Goal: Task Accomplishment & Management: Use online tool/utility

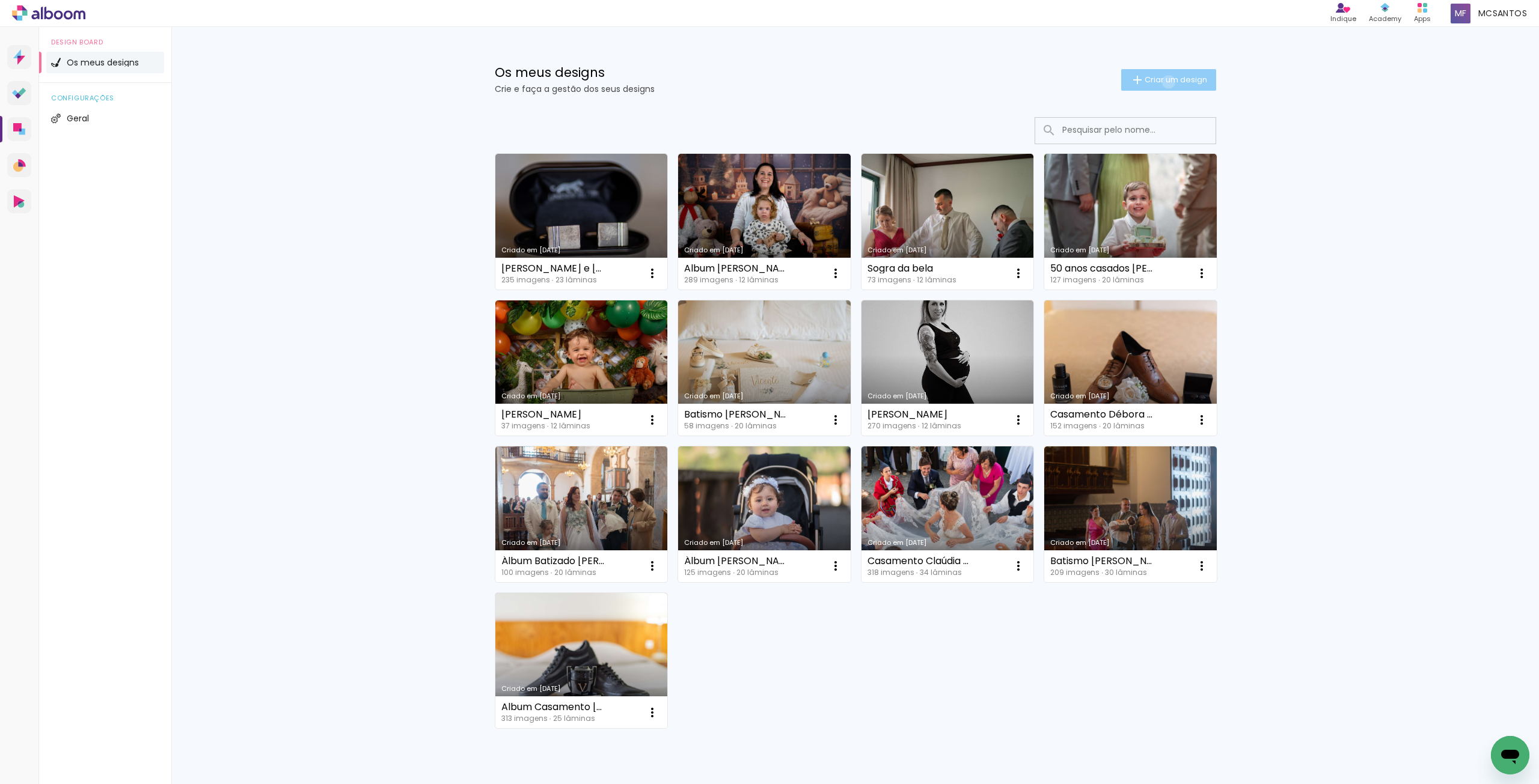
click at [1161, 82] on span "Criar um design" at bounding box center [1175, 79] width 62 height 7
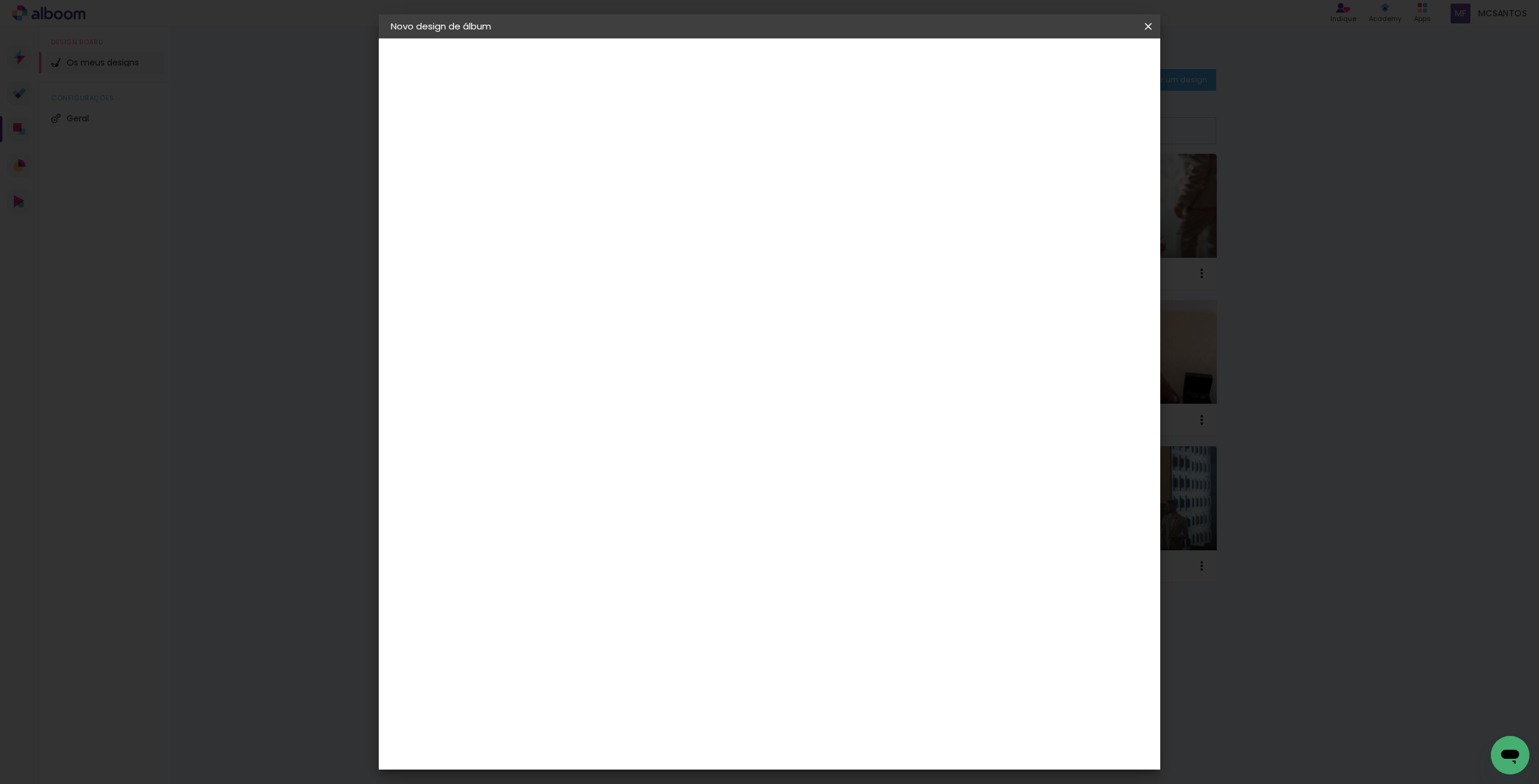
click at [587, 159] on input at bounding box center [587, 161] width 0 height 18
type input "2º aniversário [PERSON_NAME]"
type paper-input "2º aniversário [PERSON_NAME]"
click at [0, 0] on slot "Avançar" at bounding box center [0, 0] width 0 height 0
click at [764, 176] on paper-item "Tamanho Livre" at bounding box center [718, 186] width 91 height 32
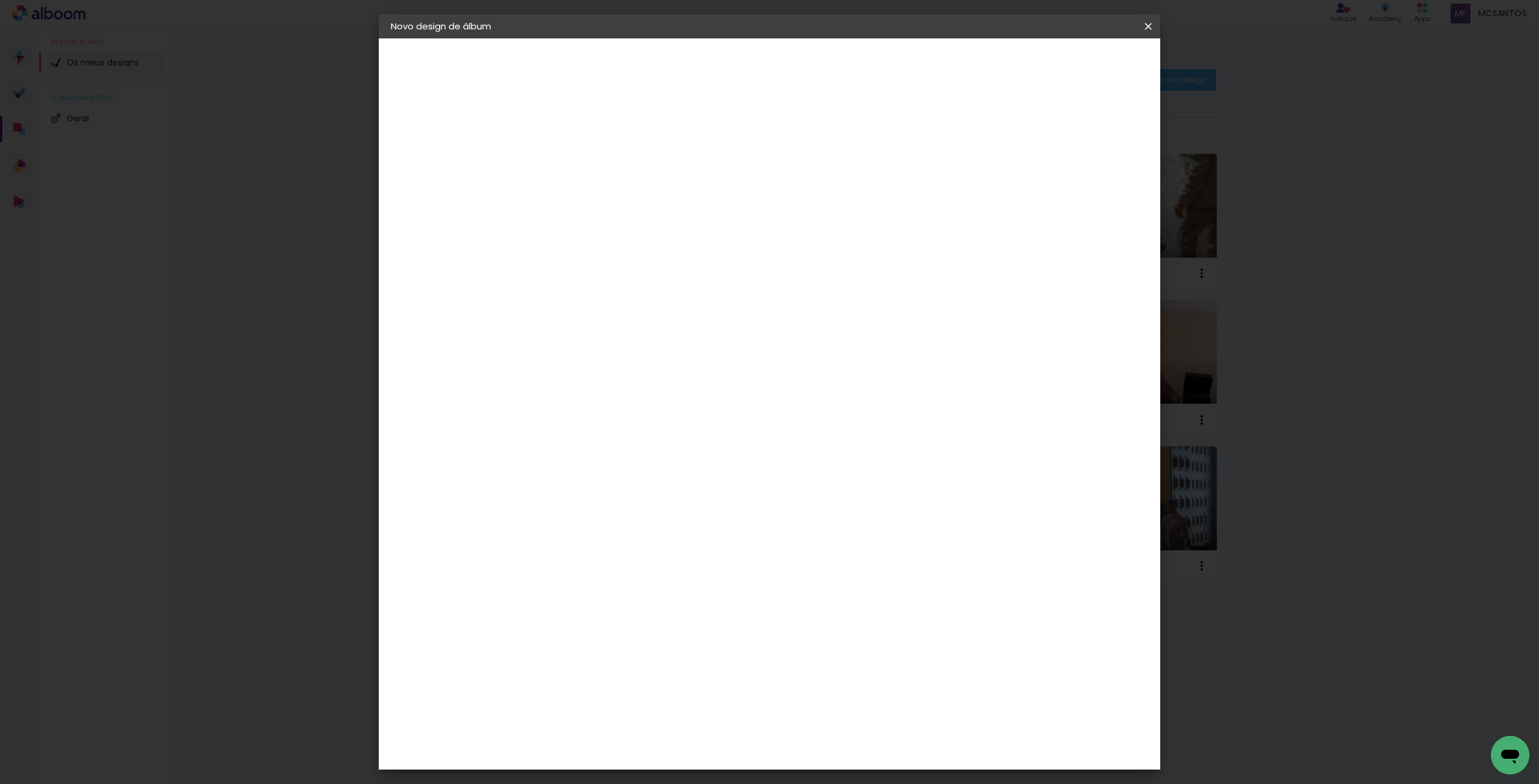
click at [0, 0] on slot "Avançar" at bounding box center [0, 0] width 0 height 0
drag, startPoint x: 552, startPoint y: 347, endPoint x: 580, endPoint y: 343, distance: 28.3
click at [580, 343] on paper-input-container "30 cm" at bounding box center [556, 342] width 54 height 30
type input "20"
type paper-input "20"
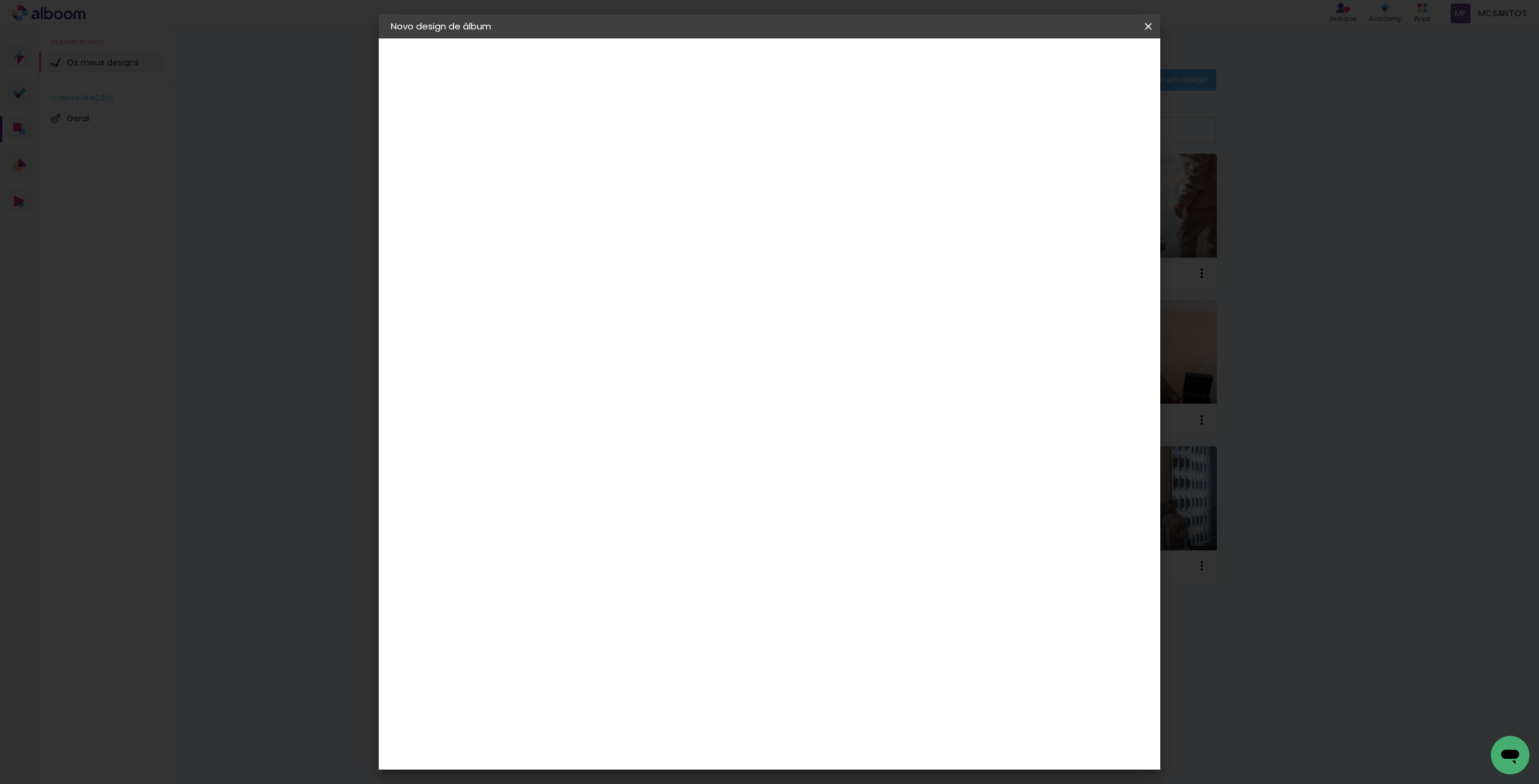
click at [1073, 59] on span "Iniciar design" at bounding box center [1046, 63] width 55 height 8
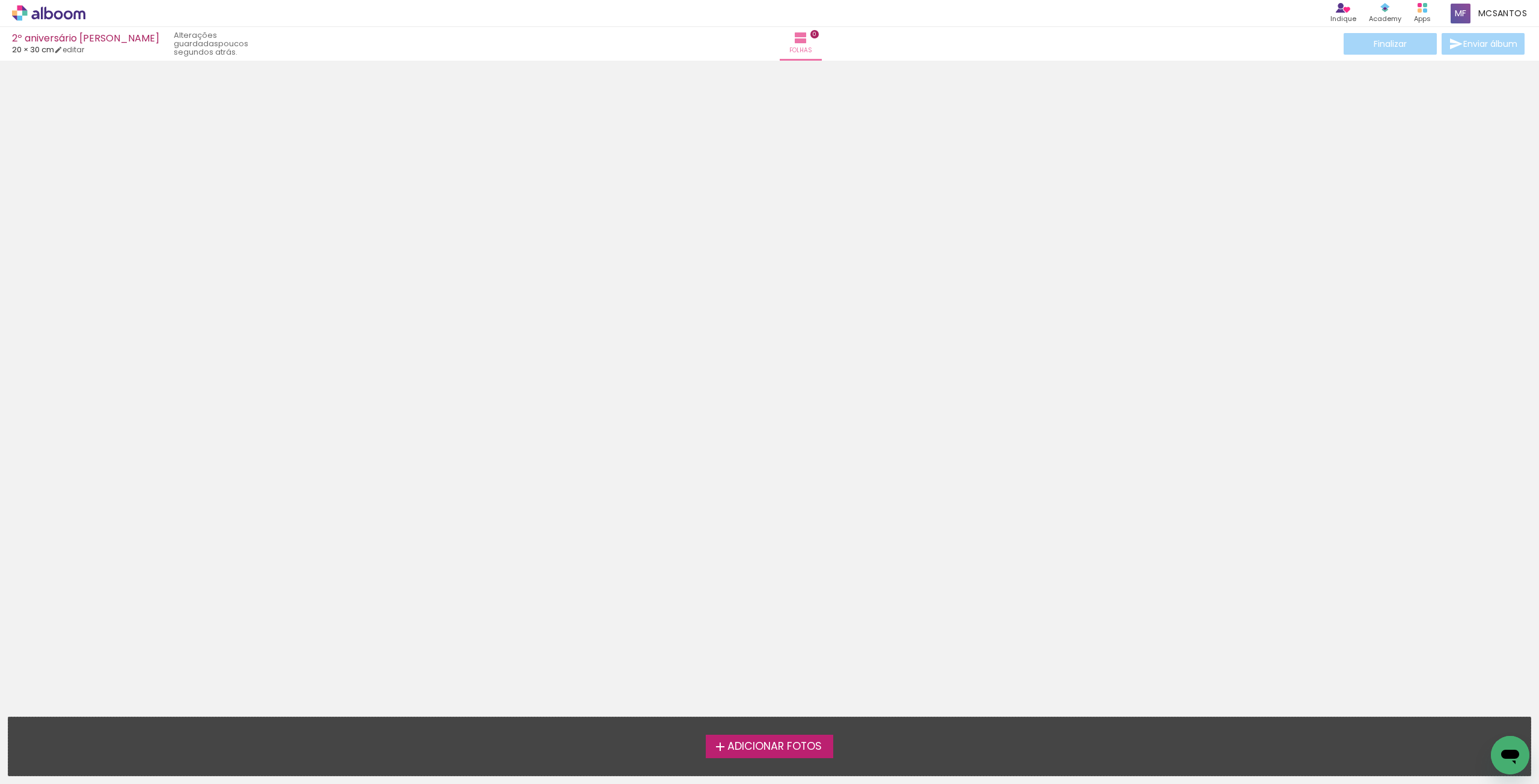
click at [807, 748] on span "Adicionar Fotos" at bounding box center [774, 747] width 94 height 11
click at [0, 0] on input "file" at bounding box center [0, 0] width 0 height 0
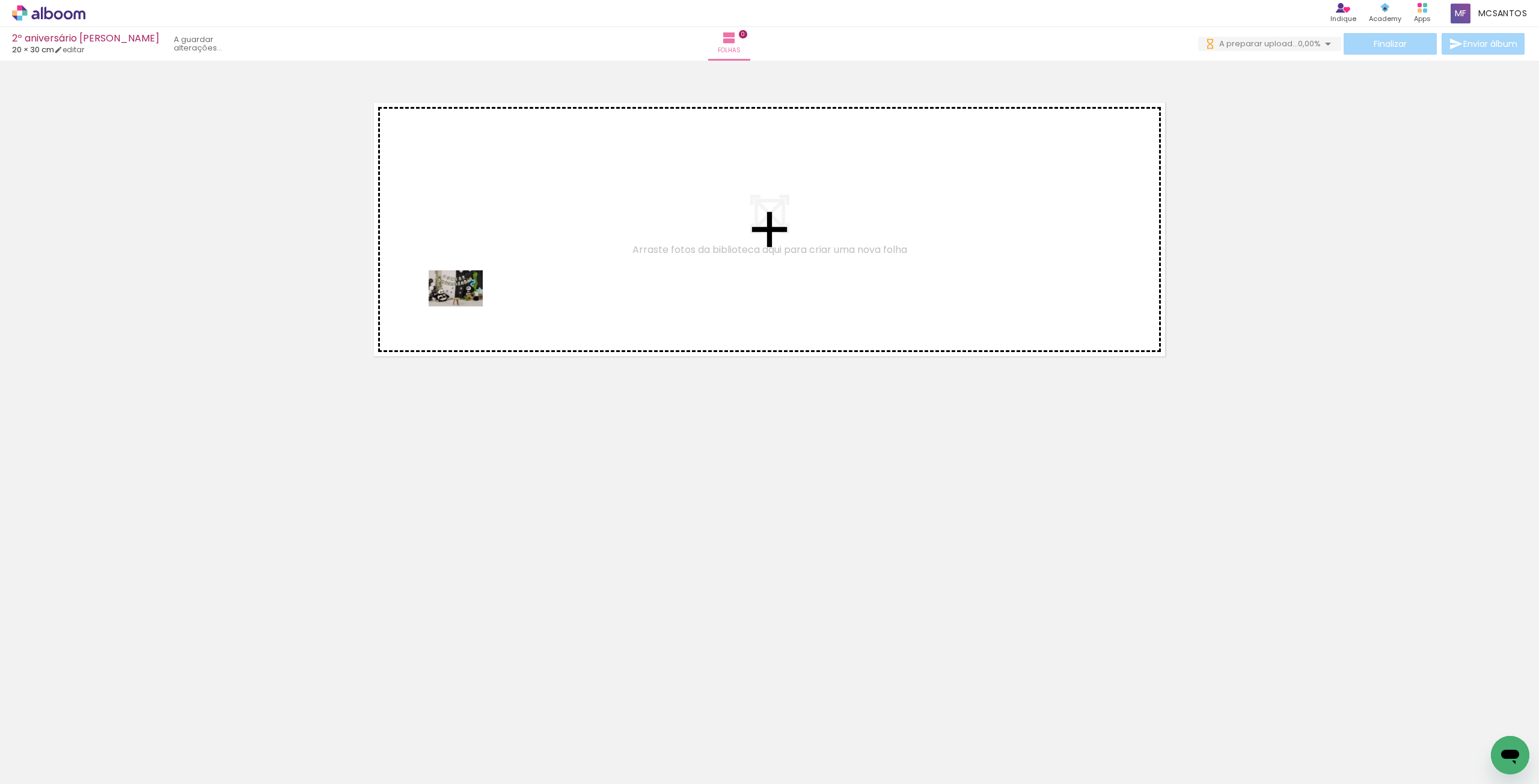
drag, startPoint x: 131, startPoint y: 751, endPoint x: 476, endPoint y: 300, distance: 567.8
click at [476, 300] on quentale-workspace at bounding box center [770, 392] width 1539 height 784
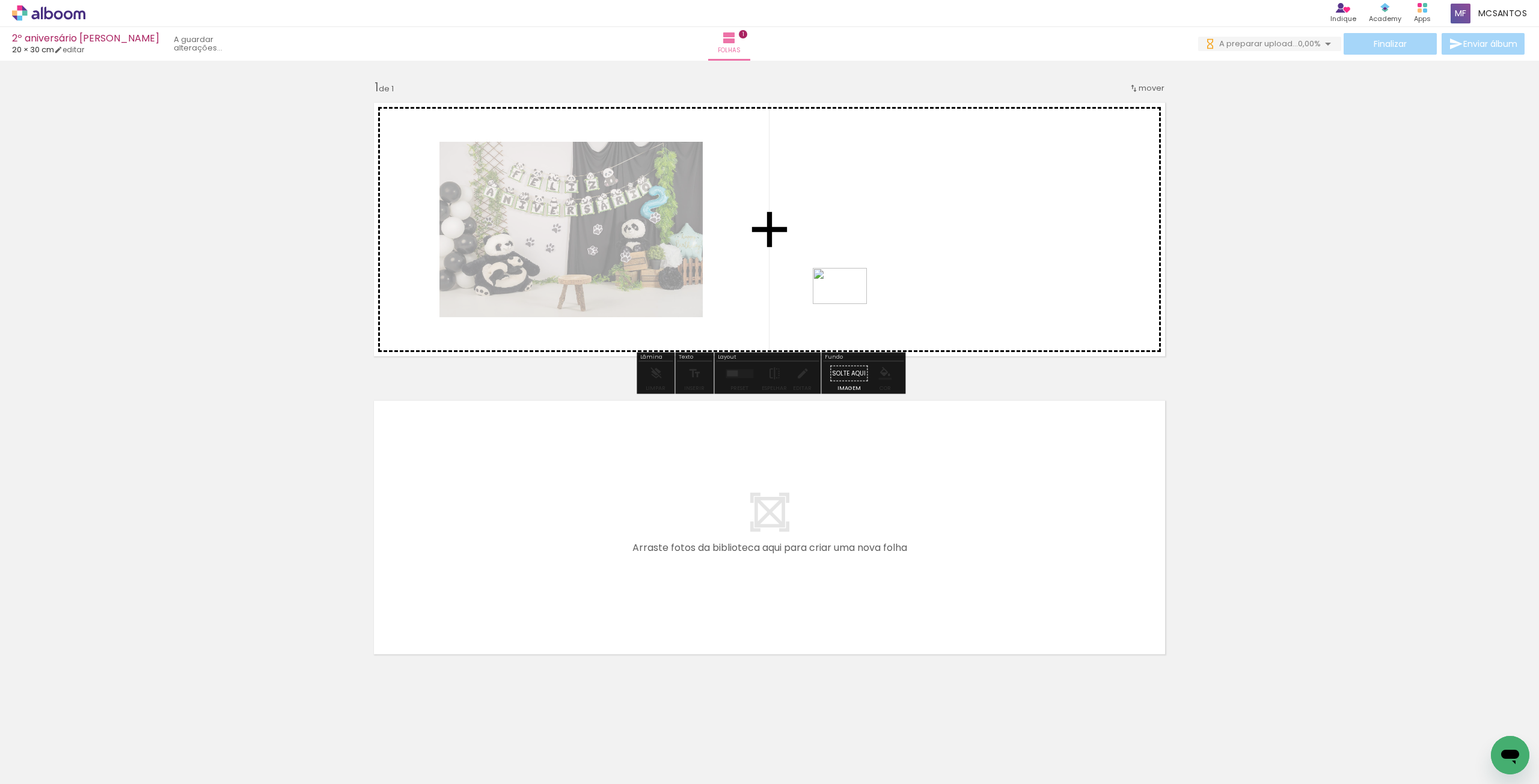
drag, startPoint x: 224, startPoint y: 733, endPoint x: 850, endPoint y: 301, distance: 760.6
click at [850, 301] on quentale-workspace at bounding box center [770, 392] width 1539 height 784
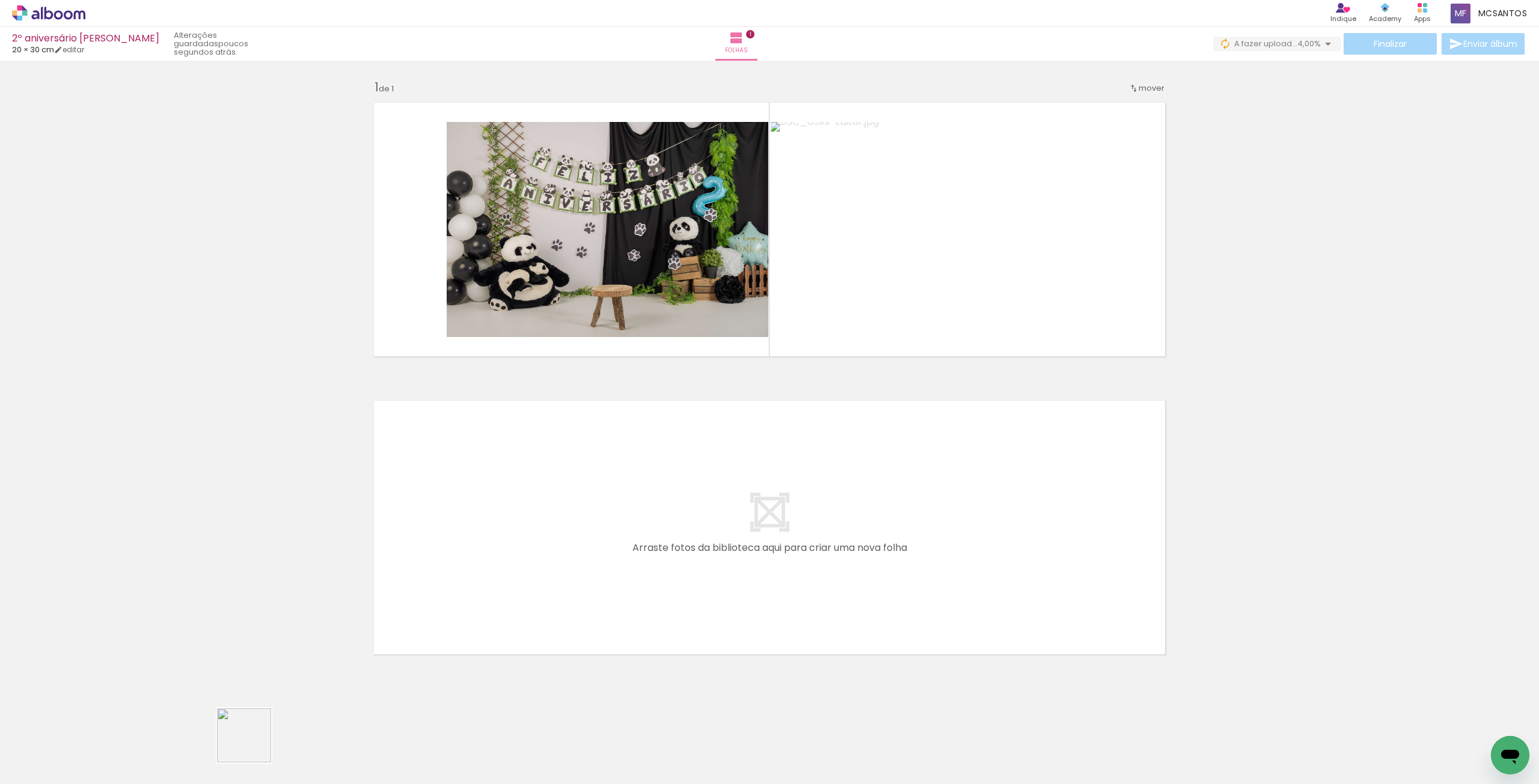
drag, startPoint x: 256, startPoint y: 750, endPoint x: 253, endPoint y: 744, distance: 6.7
click at [253, 744] on div at bounding box center [255, 744] width 59 height 40
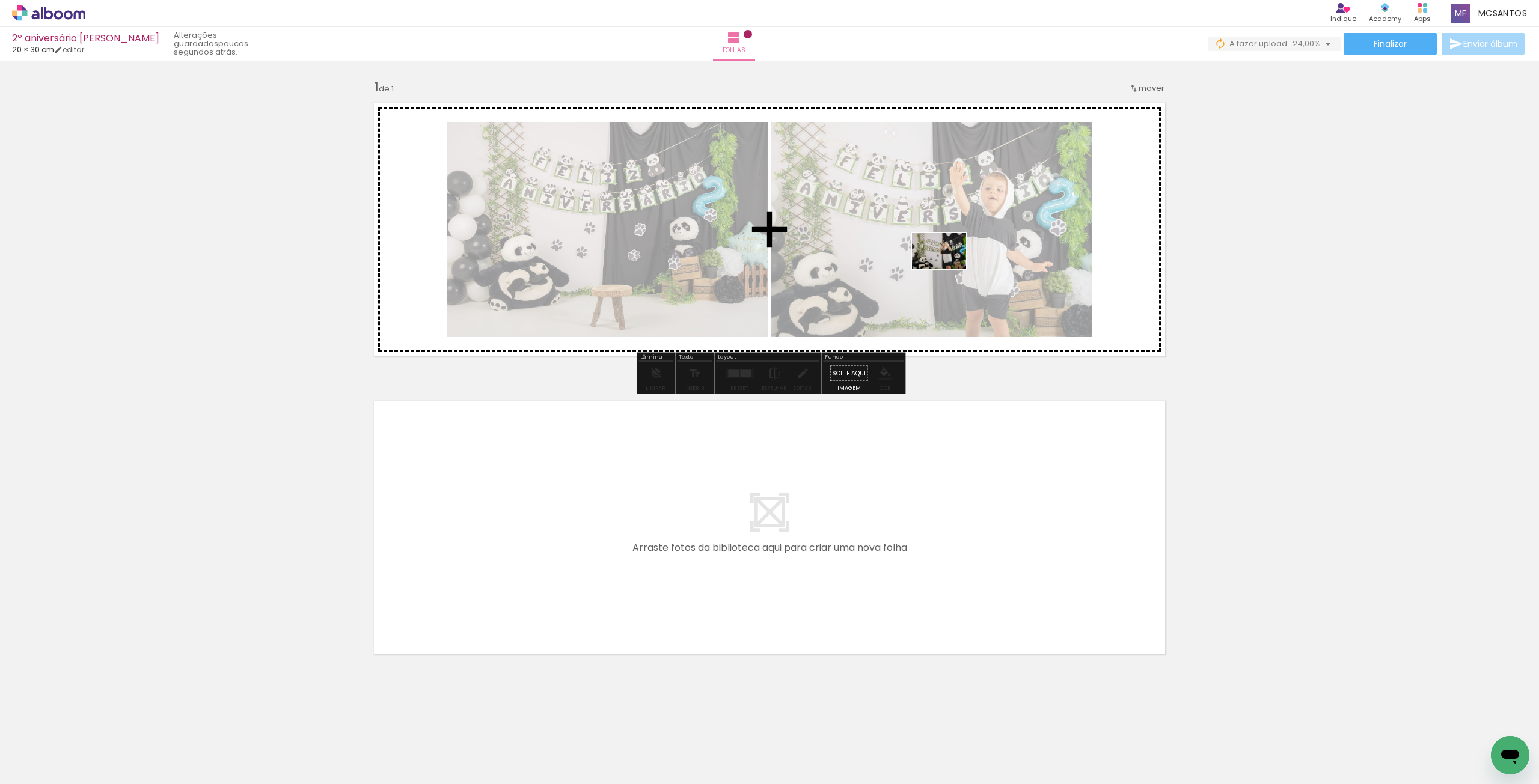
drag, startPoint x: 281, startPoint y: 755, endPoint x: 970, endPoint y: 261, distance: 847.8
click at [969, 261] on quentale-workspace at bounding box center [770, 392] width 1539 height 784
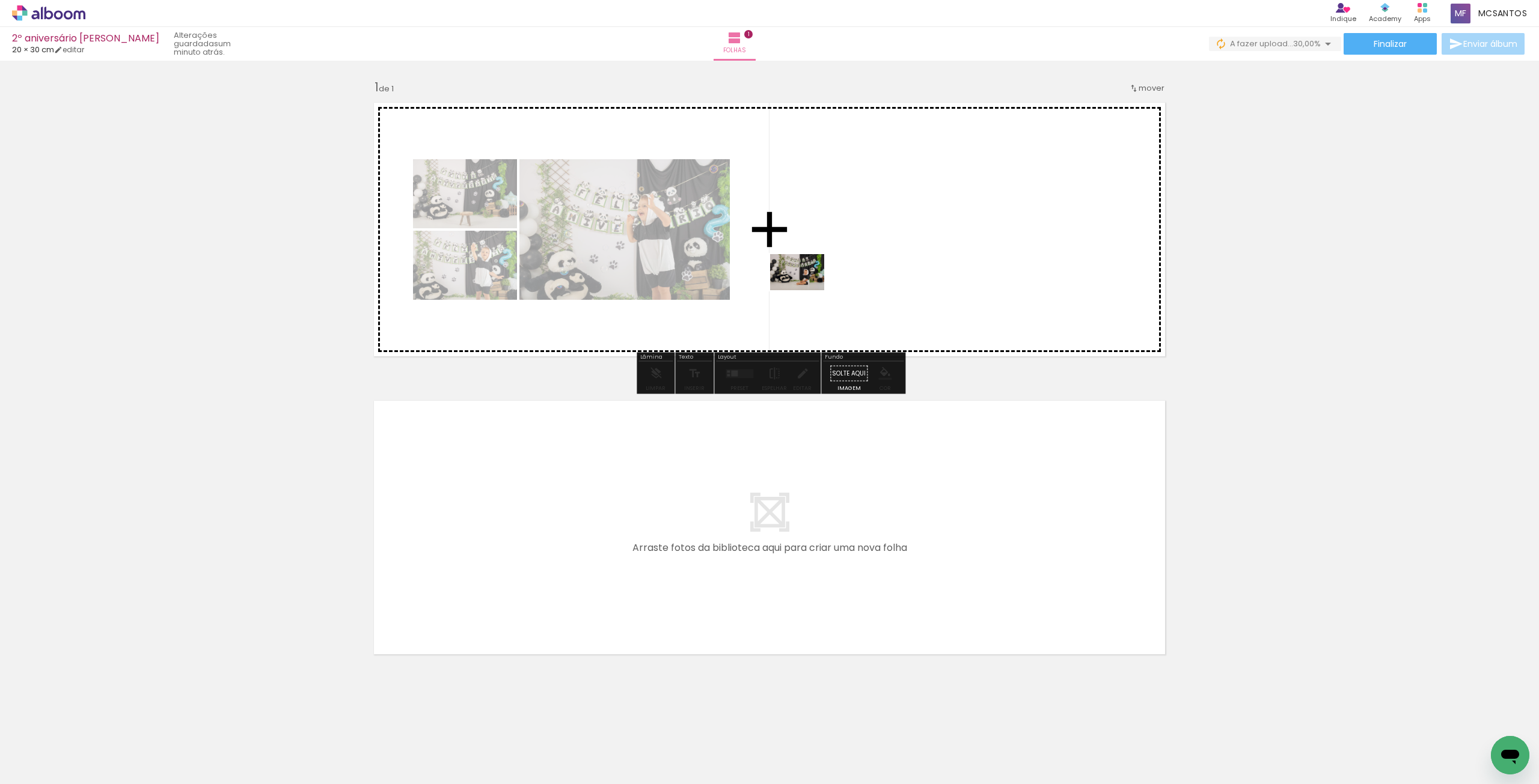
drag, startPoint x: 334, startPoint y: 748, endPoint x: 642, endPoint y: 449, distance: 429.3
click at [807, 290] on quentale-workspace at bounding box center [770, 392] width 1539 height 784
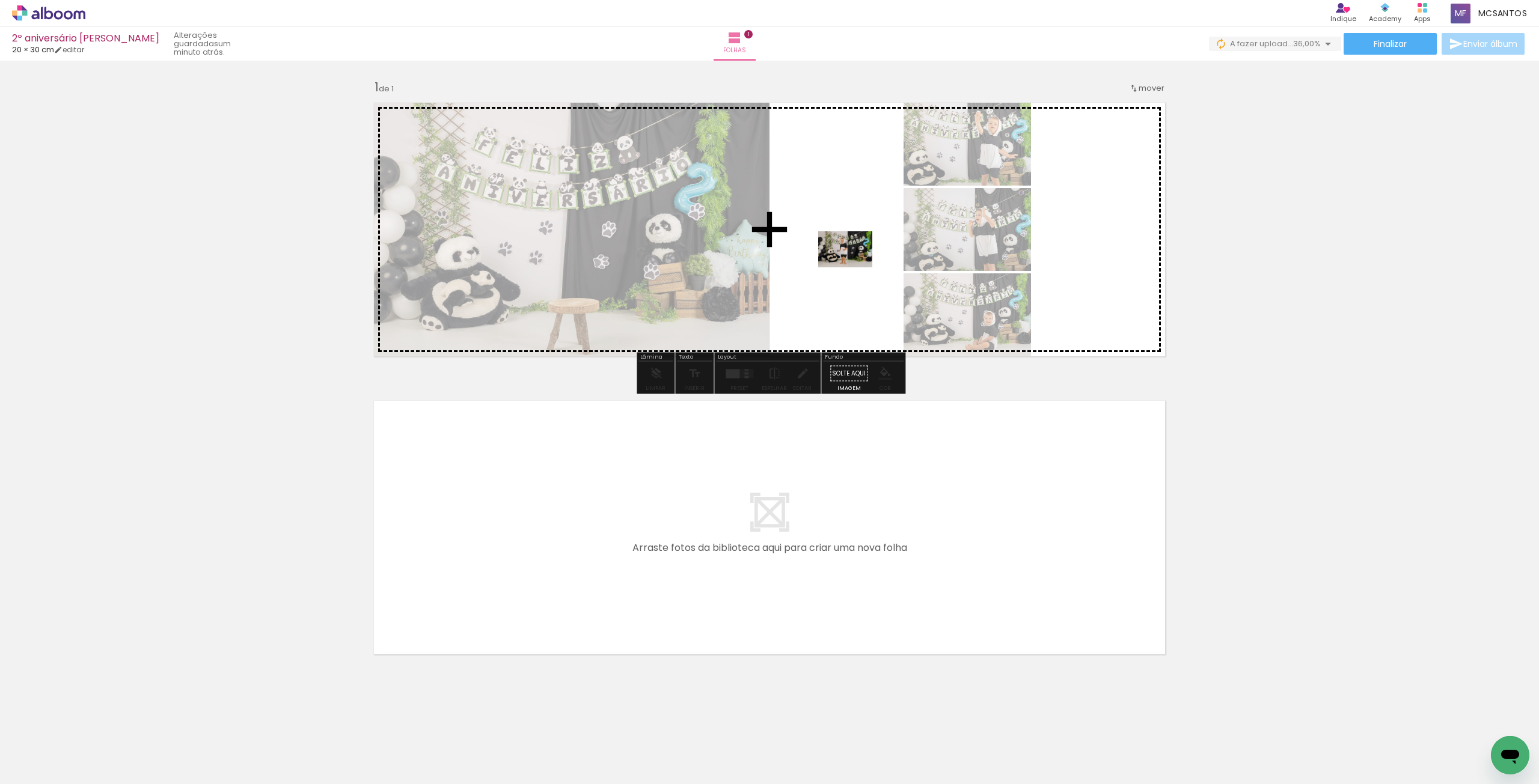
drag, startPoint x: 391, startPoint y: 744, endPoint x: 826, endPoint y: 288, distance: 630.2
click at [856, 265] on quentale-workspace at bounding box center [770, 392] width 1539 height 784
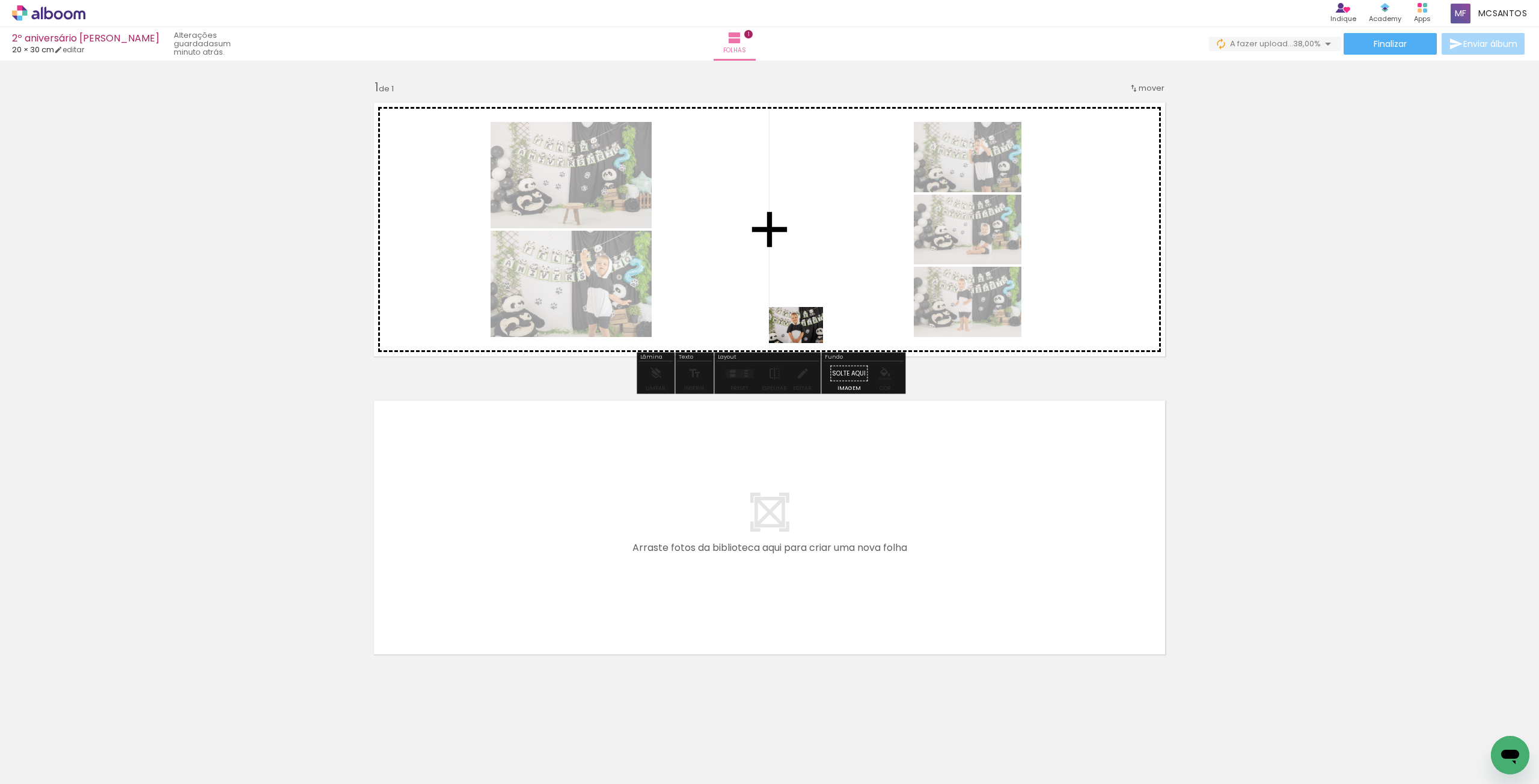
drag, startPoint x: 468, startPoint y: 748, endPoint x: 804, endPoint y: 343, distance: 526.2
click at [804, 343] on quentale-workspace at bounding box center [770, 392] width 1539 height 784
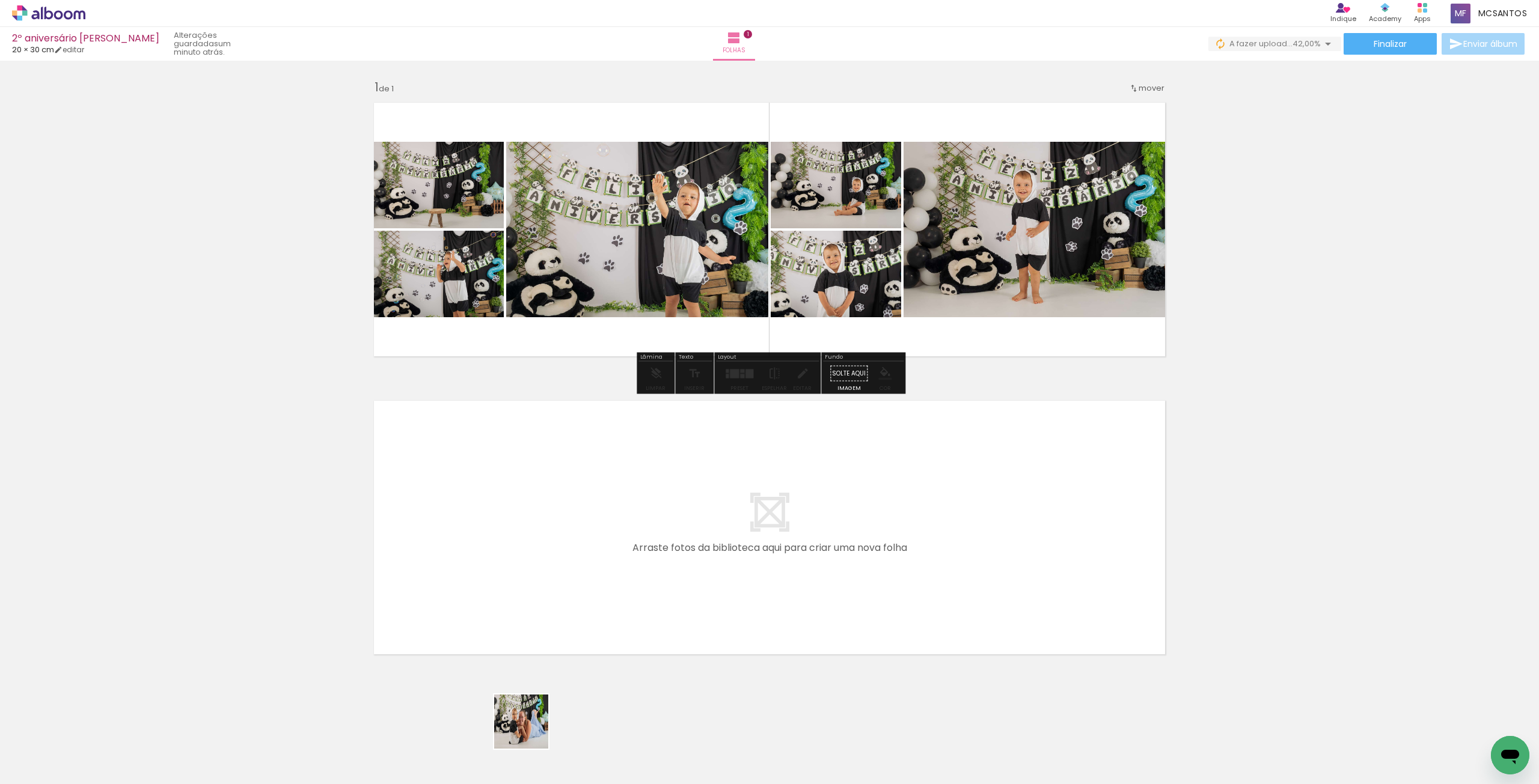
drag, startPoint x: 525, startPoint y: 746, endPoint x: 599, endPoint y: 533, distance: 225.5
click at [599, 533] on quentale-workspace at bounding box center [770, 392] width 1539 height 784
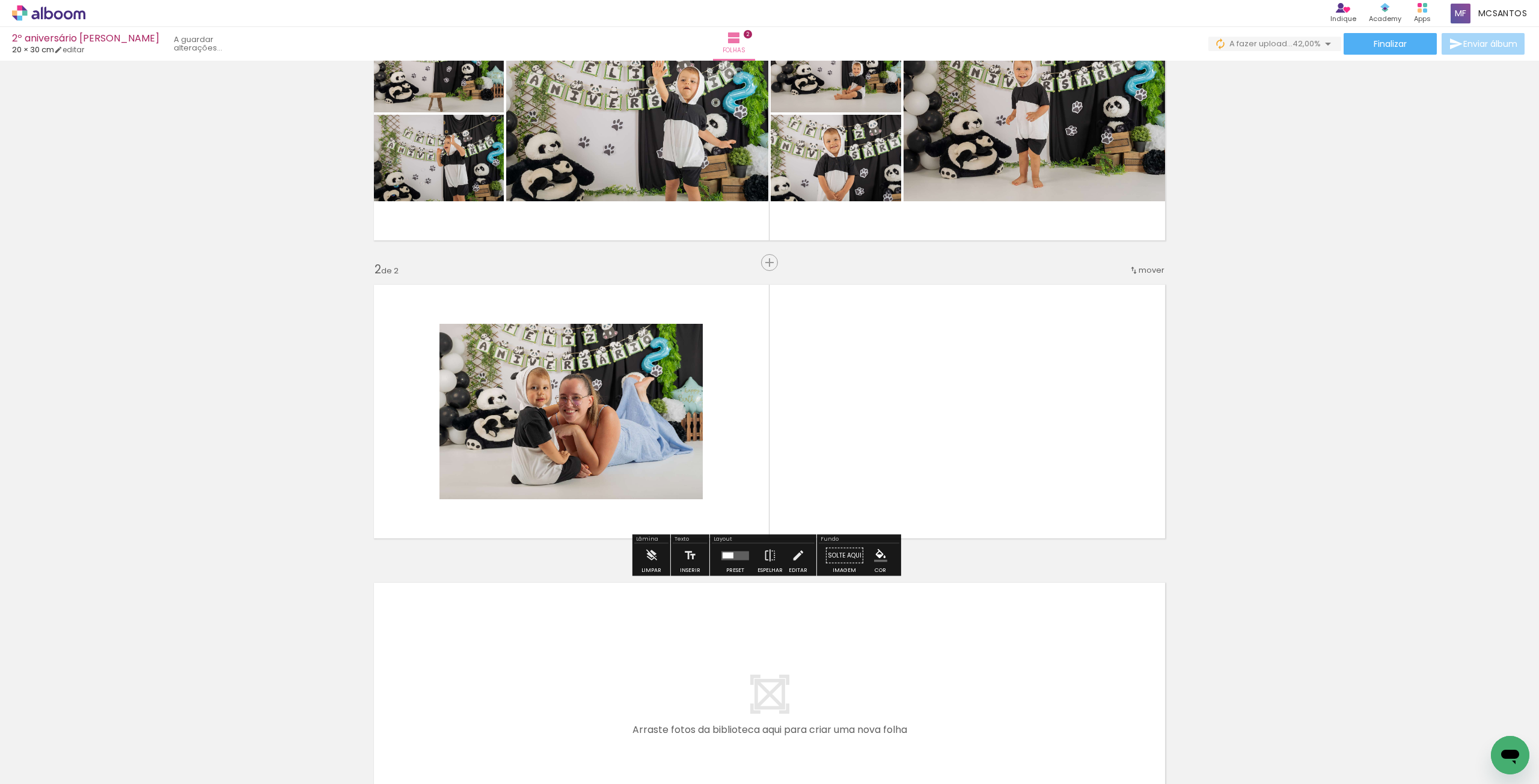
scroll to position [143, 0]
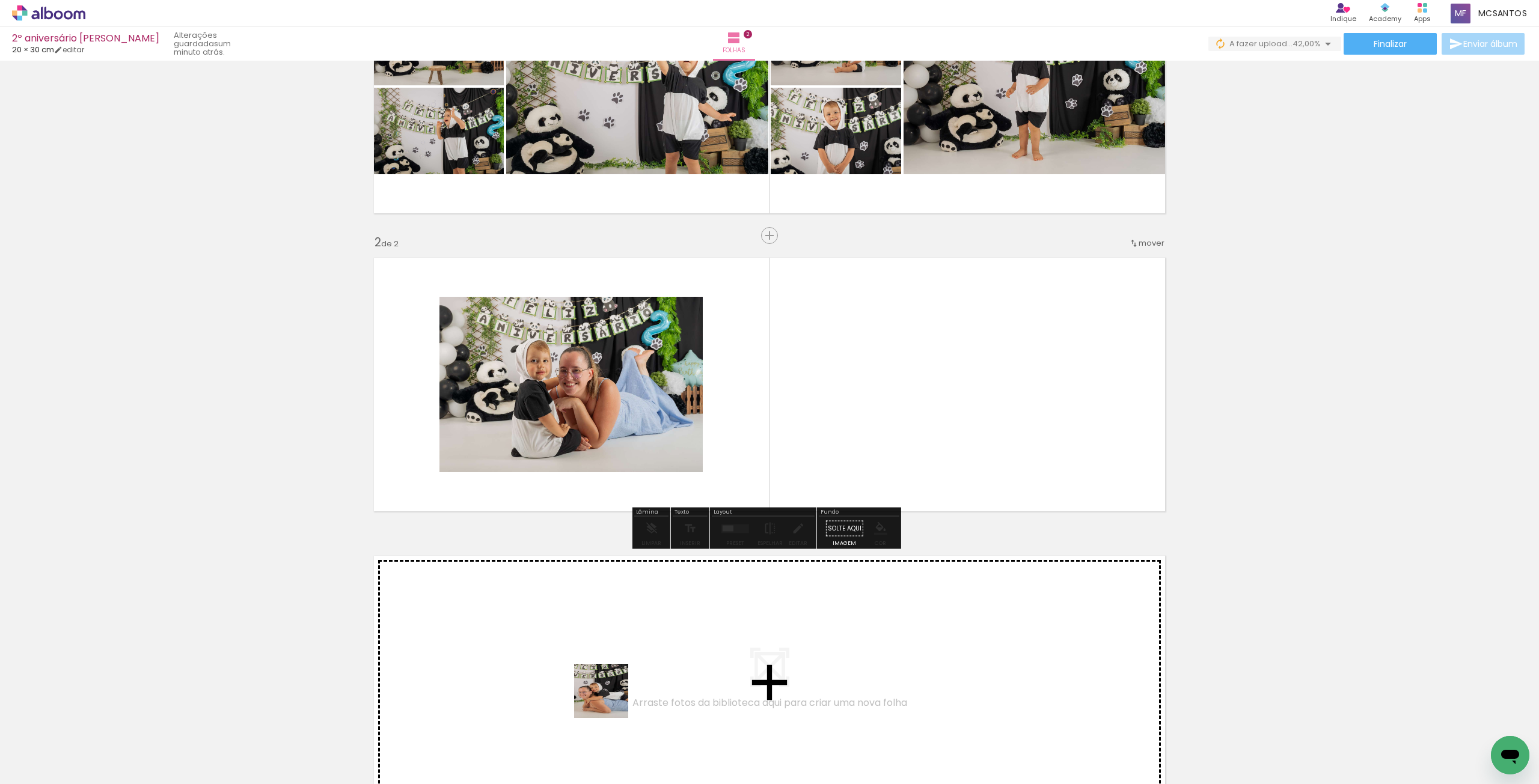
drag, startPoint x: 586, startPoint y: 756, endPoint x: 771, endPoint y: 303, distance: 489.3
click at [771, 303] on quentale-workspace at bounding box center [770, 392] width 1539 height 784
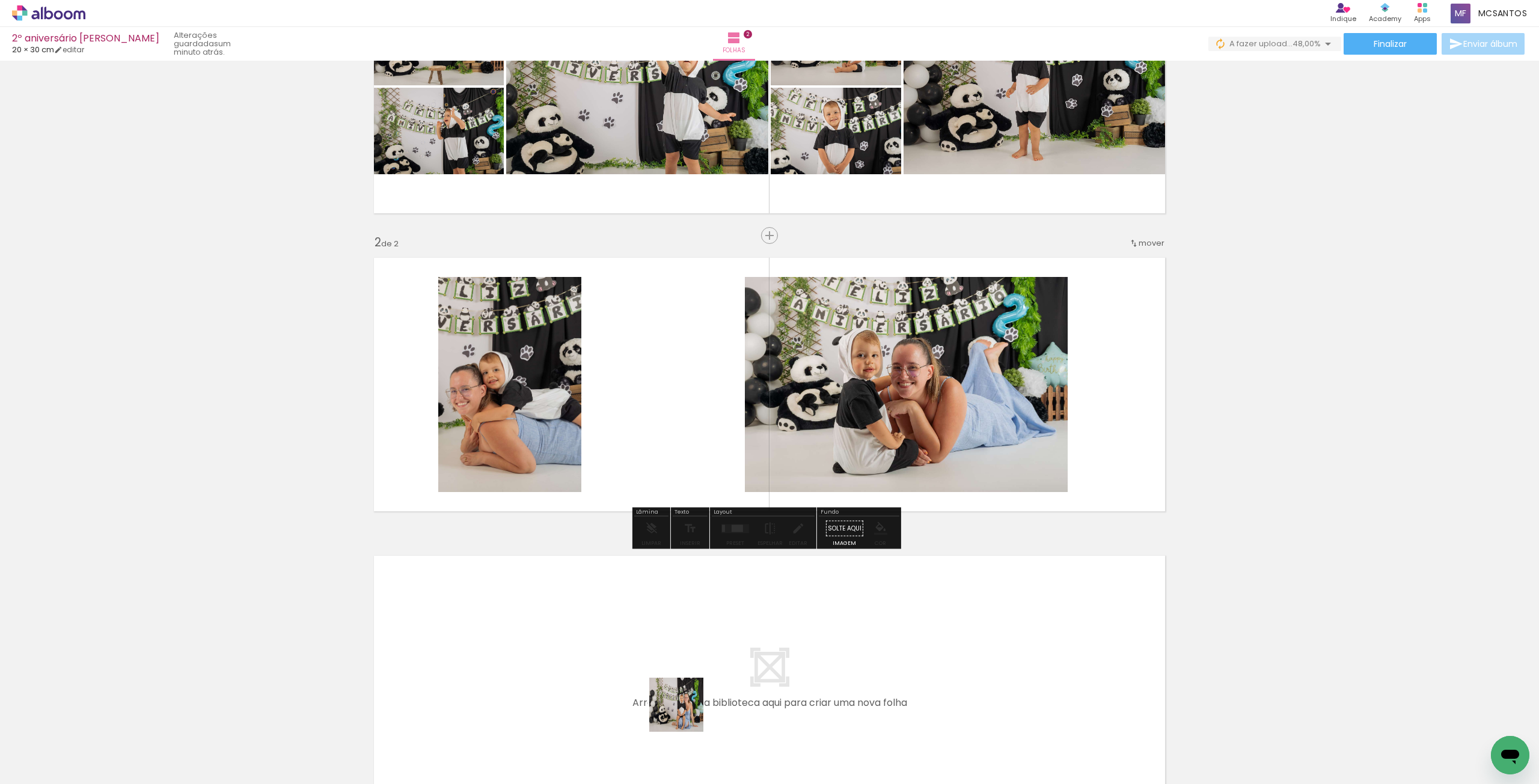
drag, startPoint x: 678, startPoint y: 747, endPoint x: 740, endPoint y: 416, distance: 336.8
click at [740, 404] on quentale-workspace at bounding box center [770, 392] width 1539 height 784
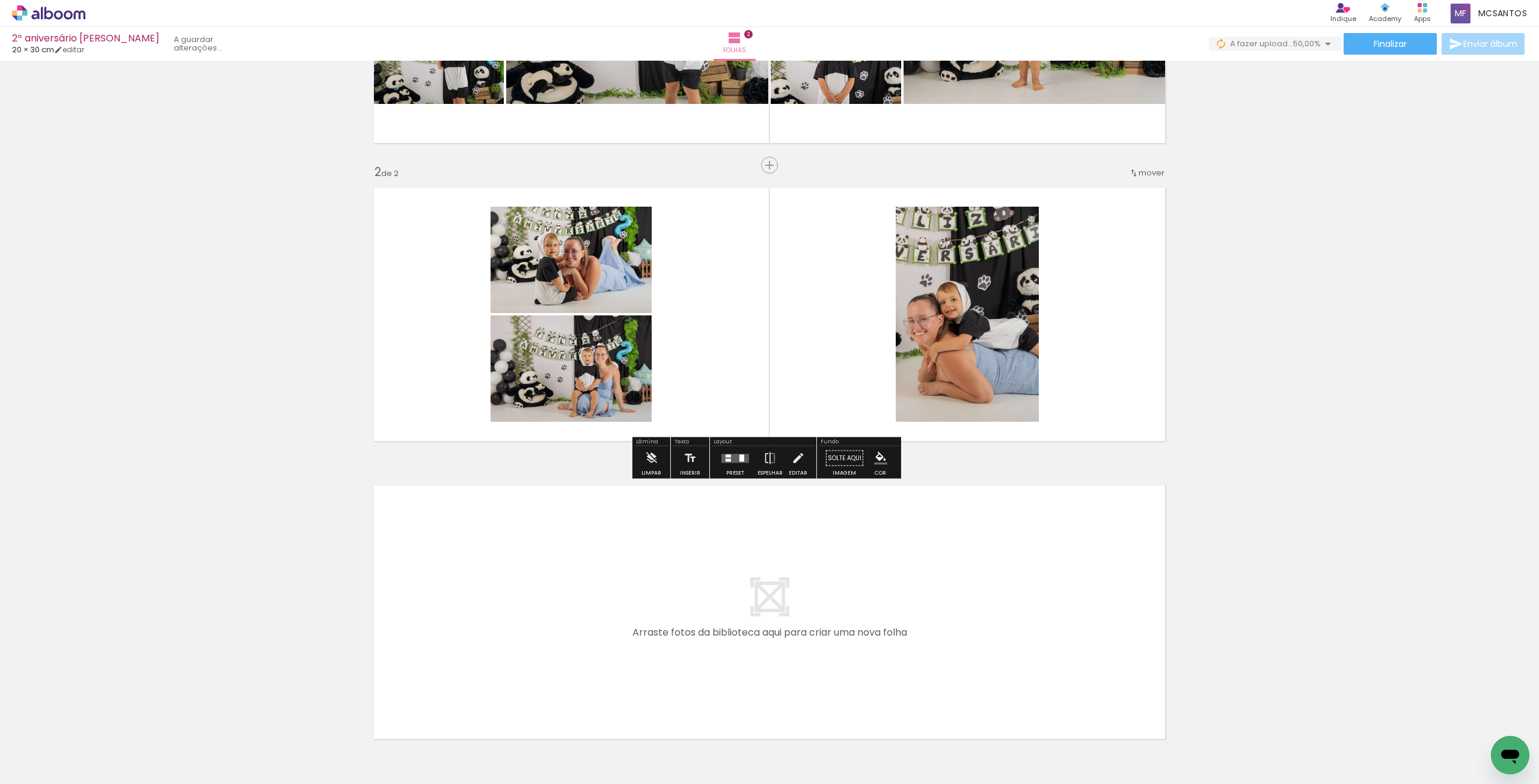
scroll to position [293, 0]
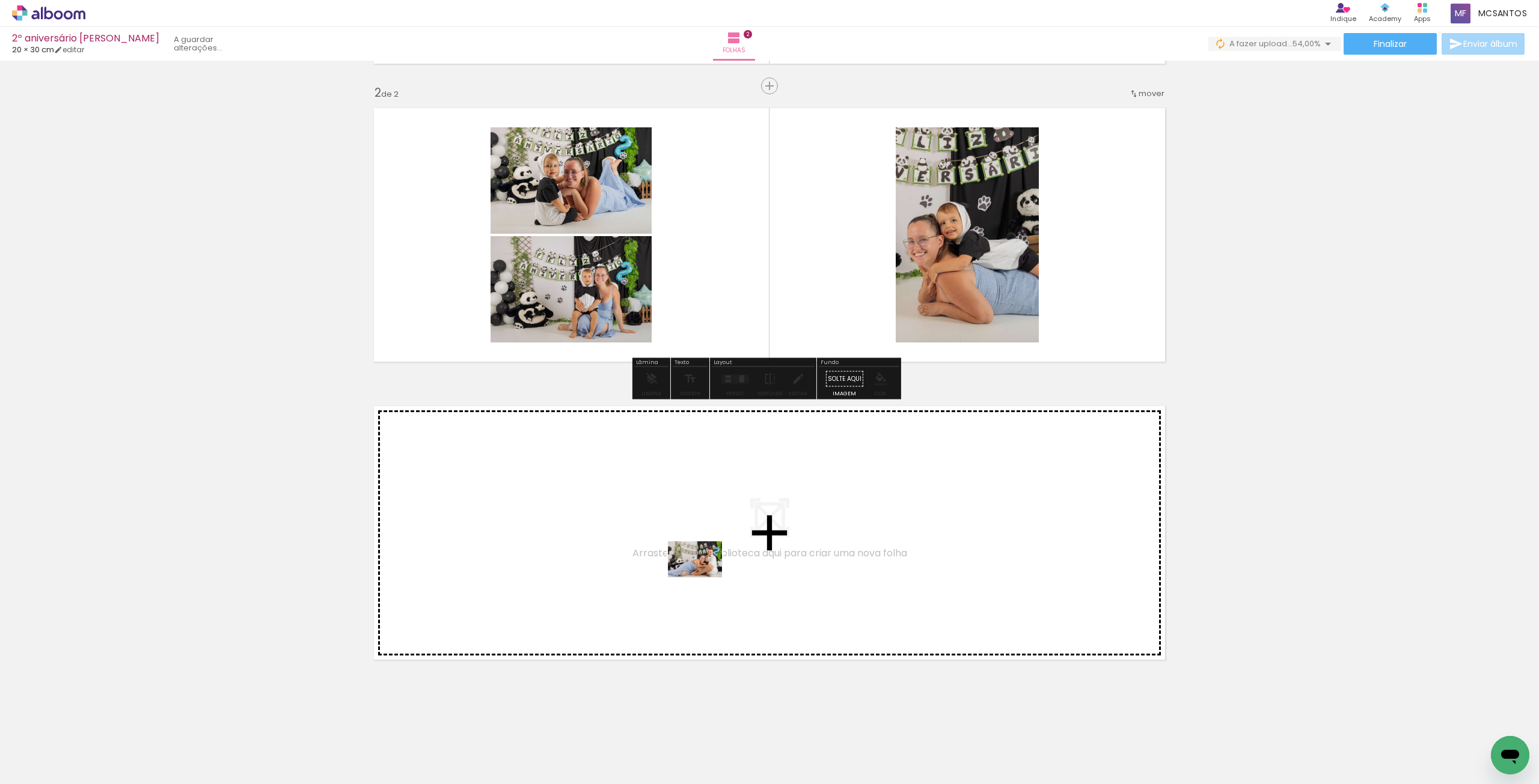
drag, startPoint x: 720, startPoint y: 750, endPoint x: 783, endPoint y: 688, distance: 88.4
click at [680, 575] on quentale-workspace at bounding box center [770, 392] width 1539 height 784
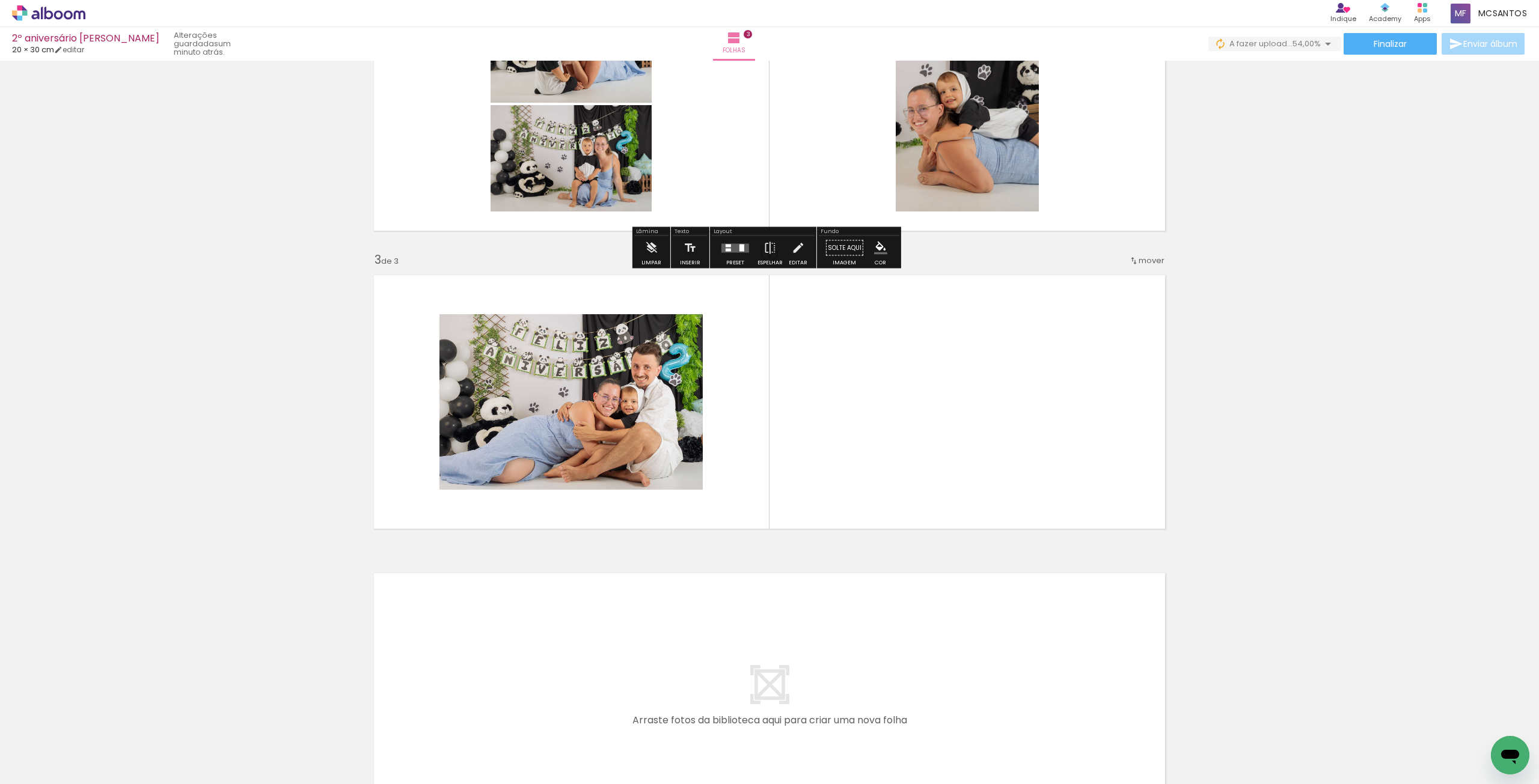
scroll to position [441, 0]
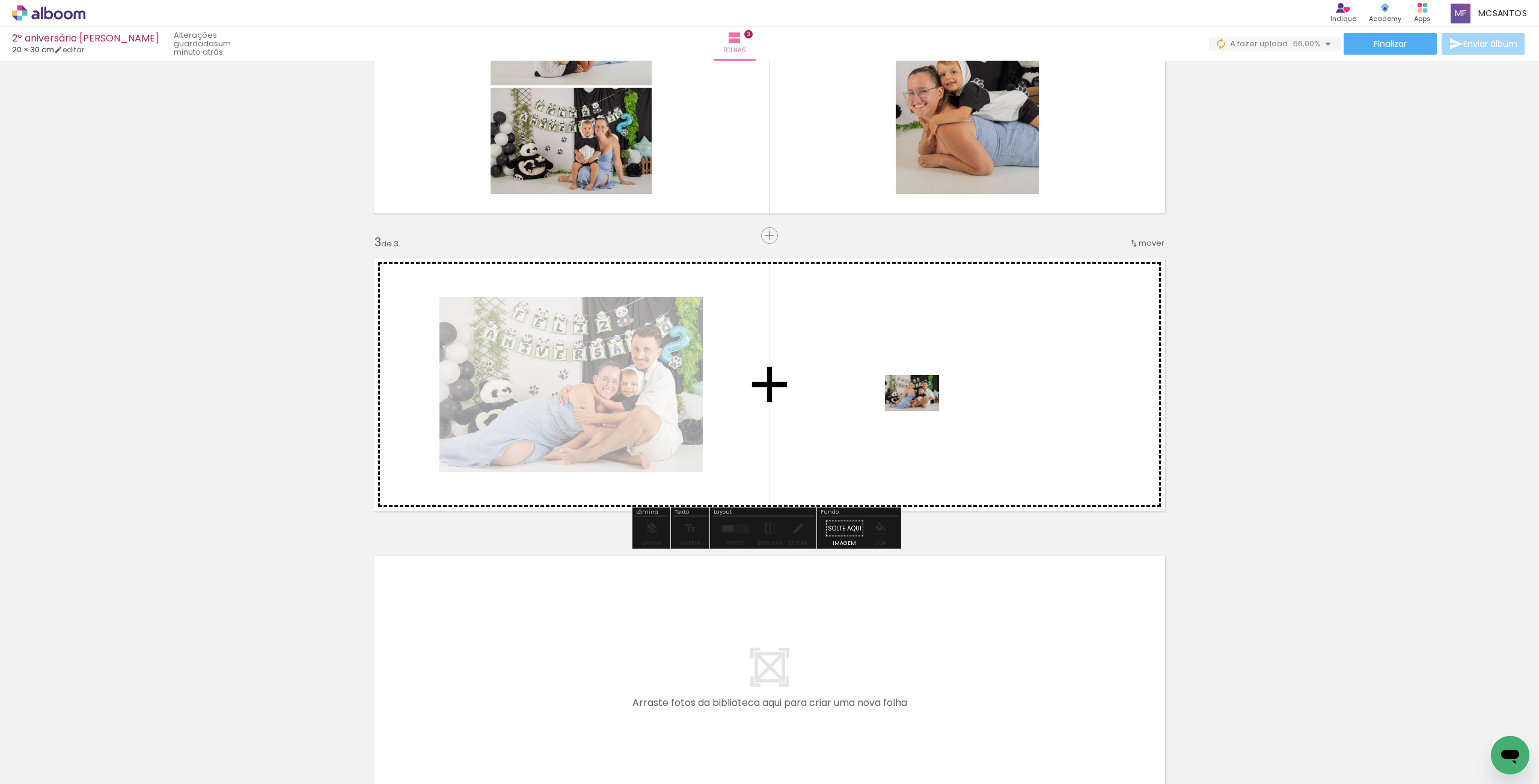
drag, startPoint x: 809, startPoint y: 746, endPoint x: 921, endPoint y: 410, distance: 354.2
click at [921, 410] on quentale-workspace at bounding box center [770, 392] width 1539 height 784
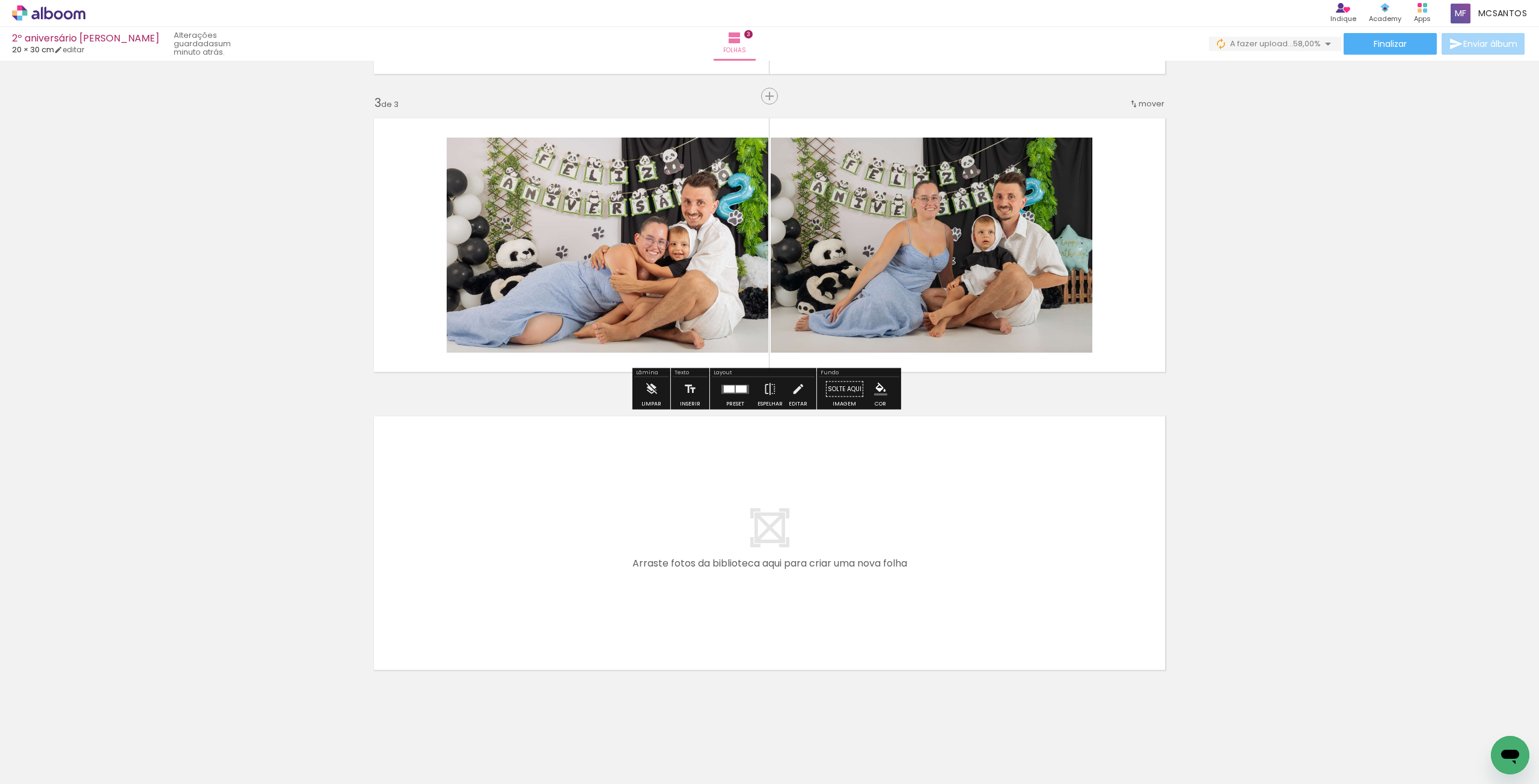
scroll to position [591, 0]
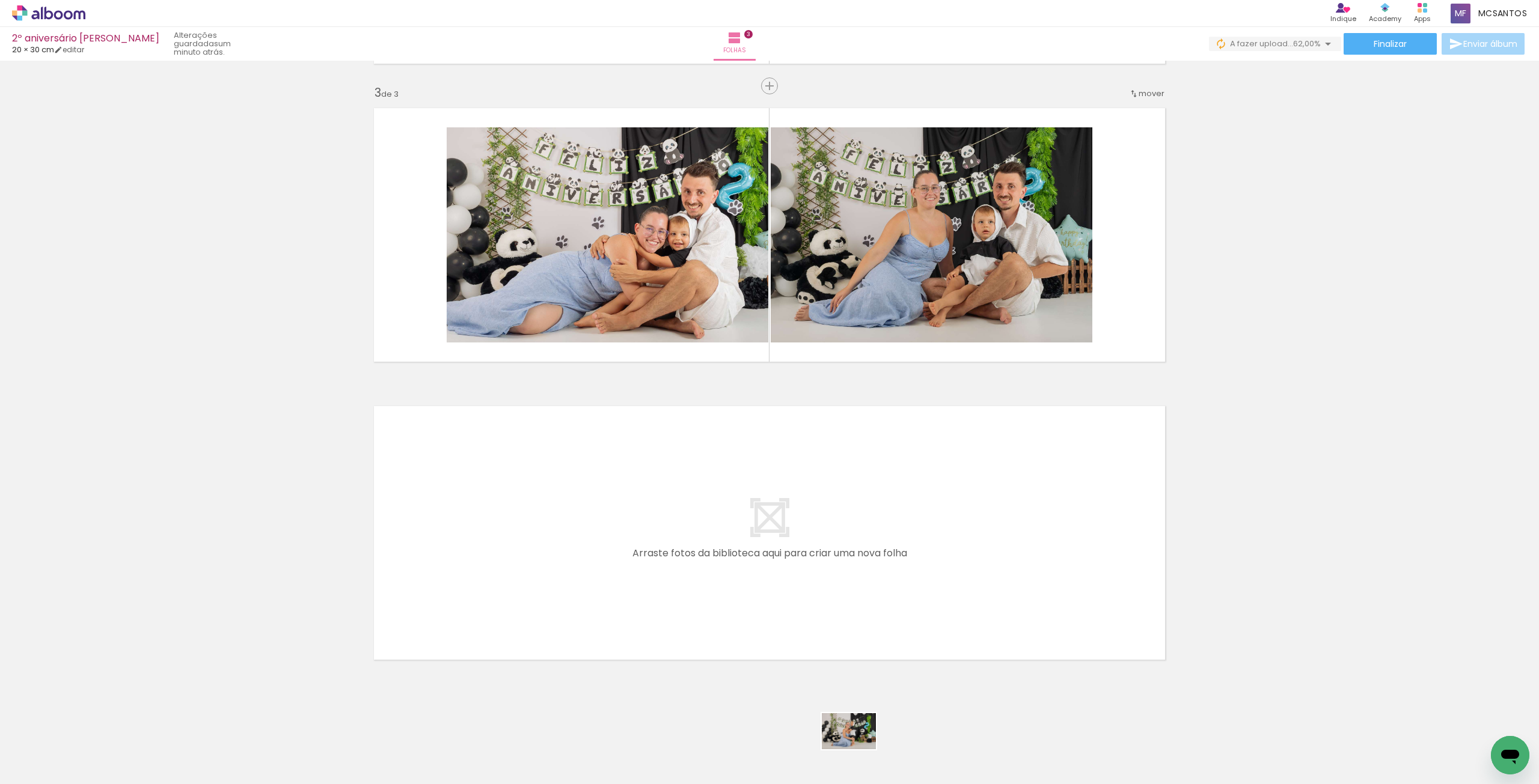
drag, startPoint x: 873, startPoint y: 746, endPoint x: 878, endPoint y: 740, distance: 7.8
click at [860, 750] on div at bounding box center [860, 744] width 59 height 40
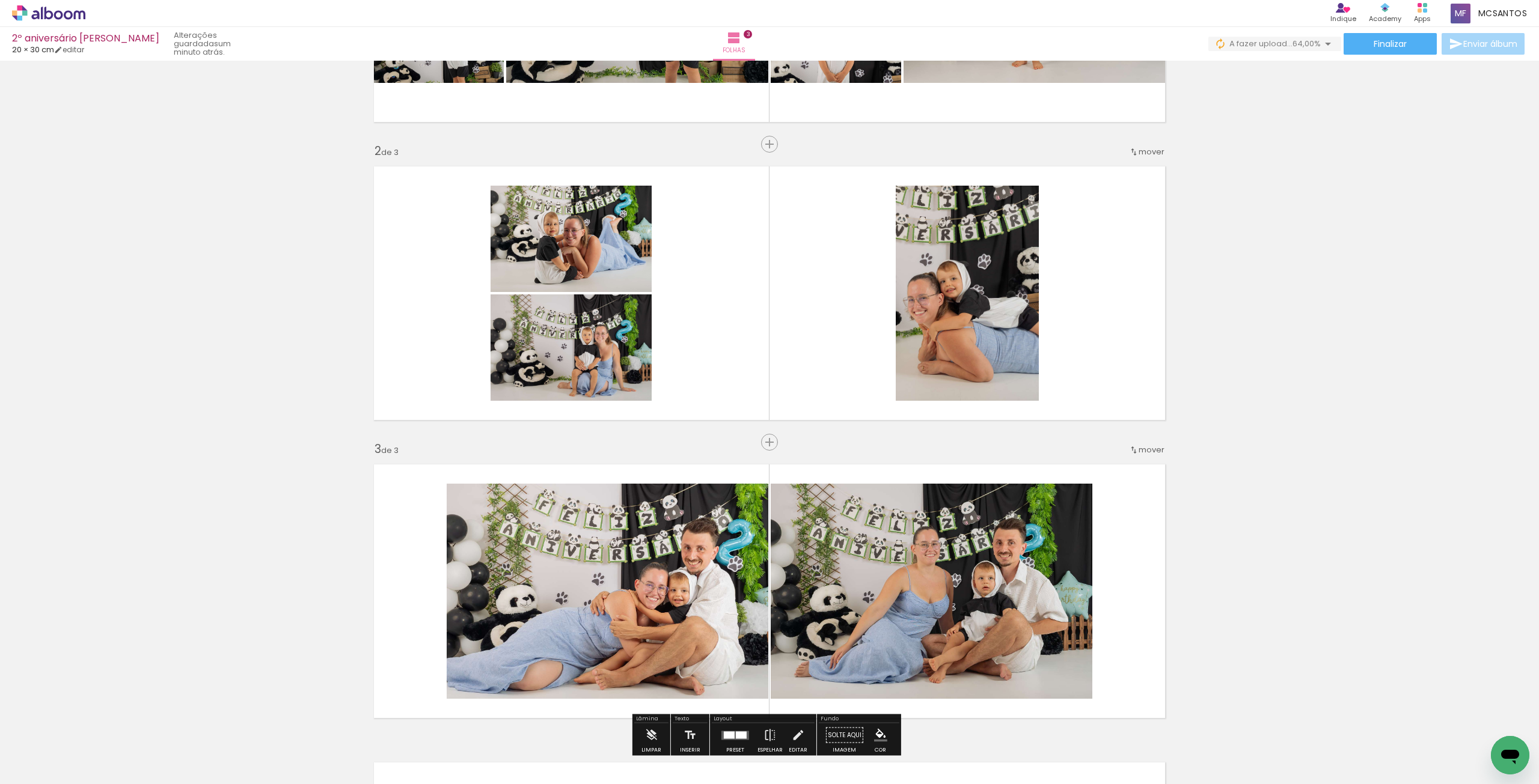
scroll to position [230, 0]
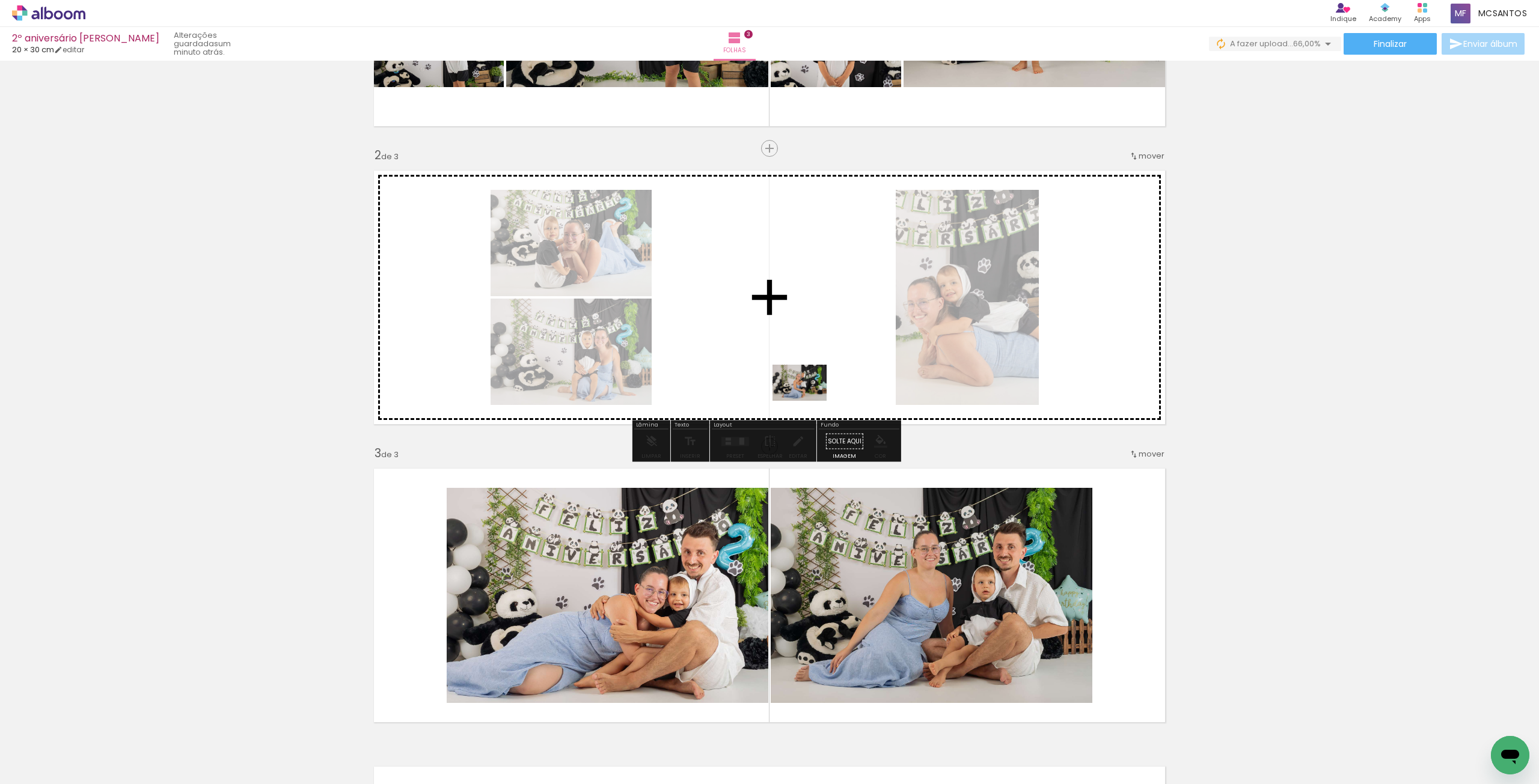
drag, startPoint x: 870, startPoint y: 748, endPoint x: 809, endPoint y: 397, distance: 356.3
click at [809, 397] on quentale-workspace at bounding box center [770, 392] width 1539 height 784
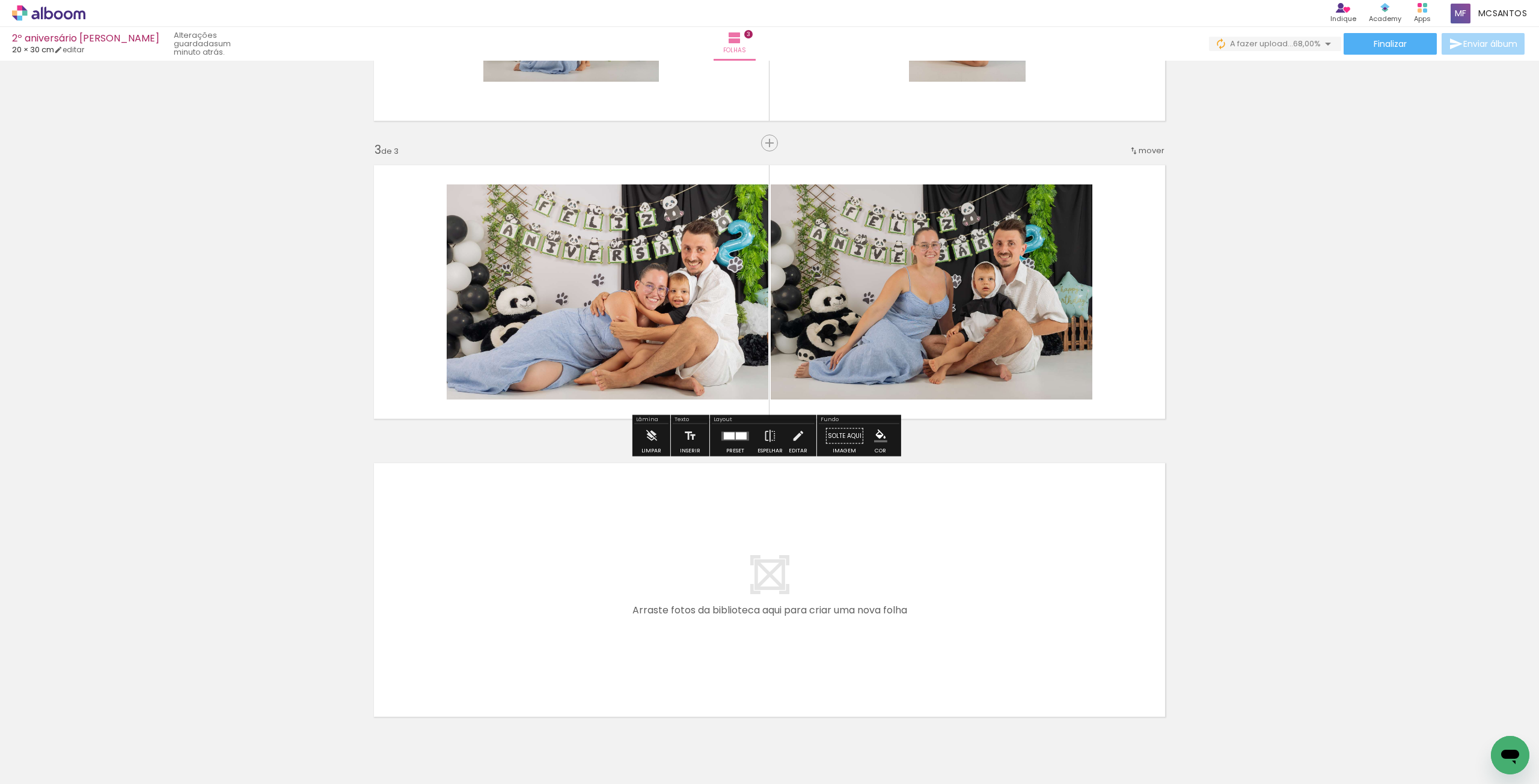
scroll to position [591, 0]
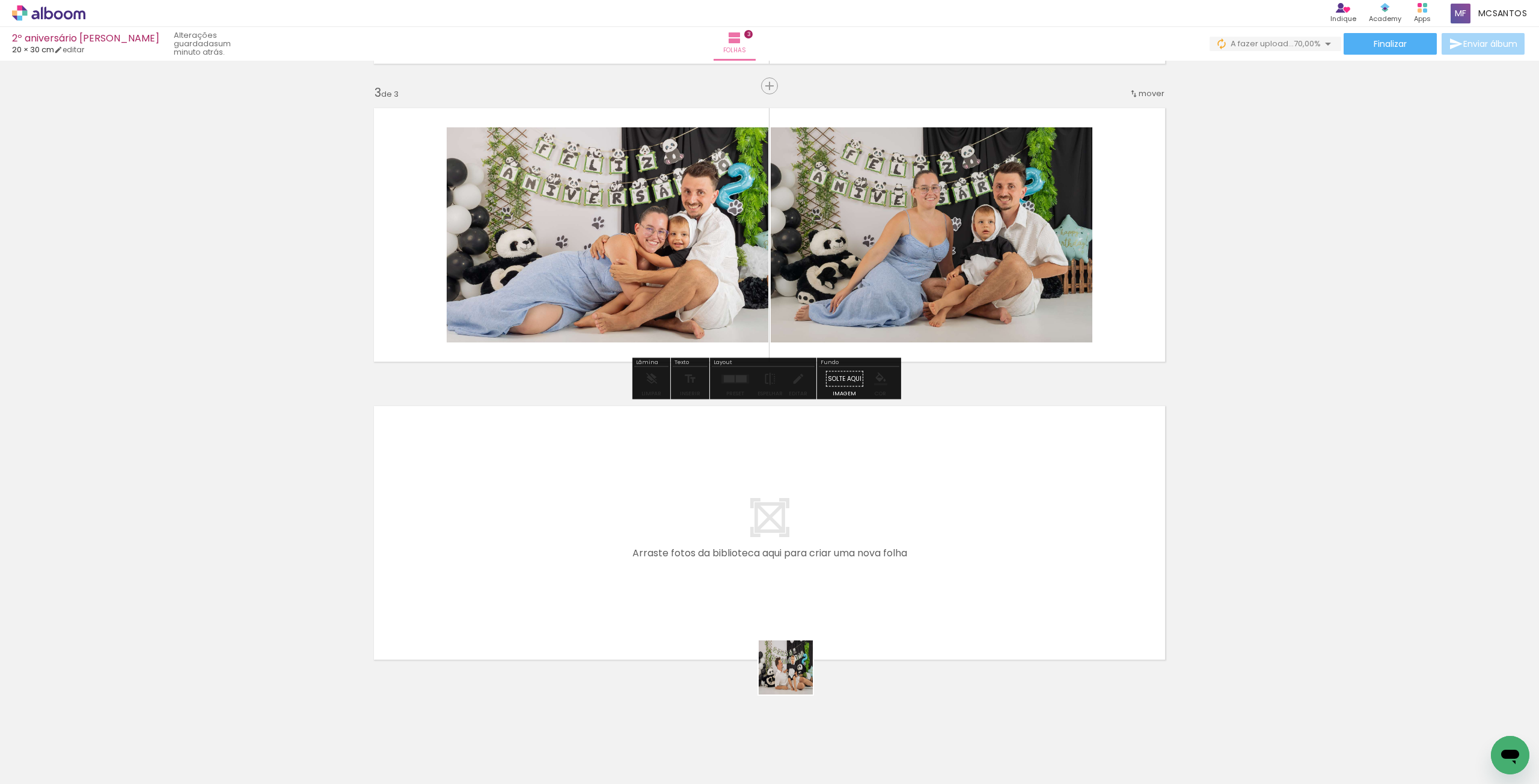
drag, startPoint x: 933, startPoint y: 752, endPoint x: 952, endPoint y: 684, distance: 70.6
click at [637, 593] on quentale-workspace at bounding box center [770, 392] width 1539 height 784
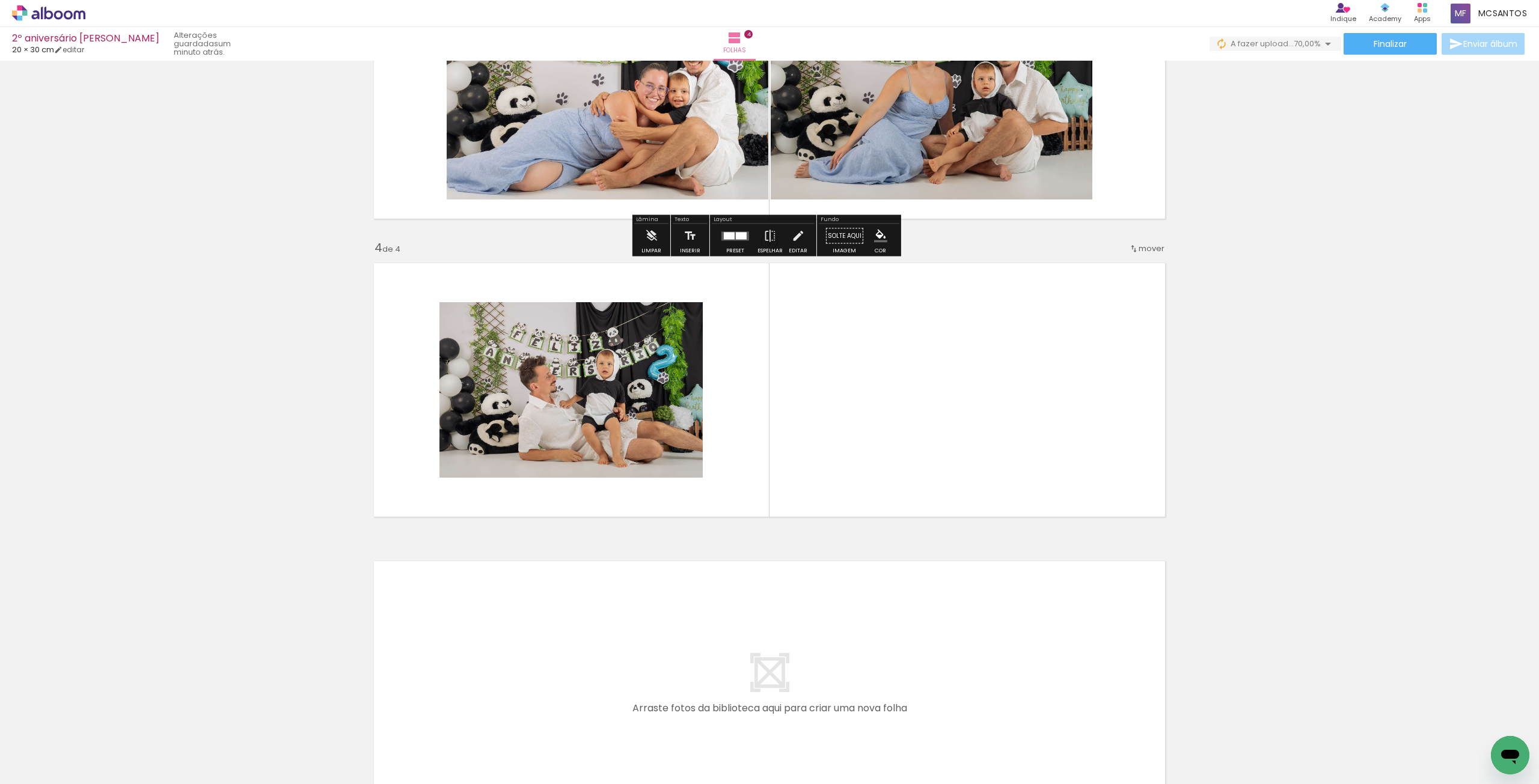
scroll to position [739, 0]
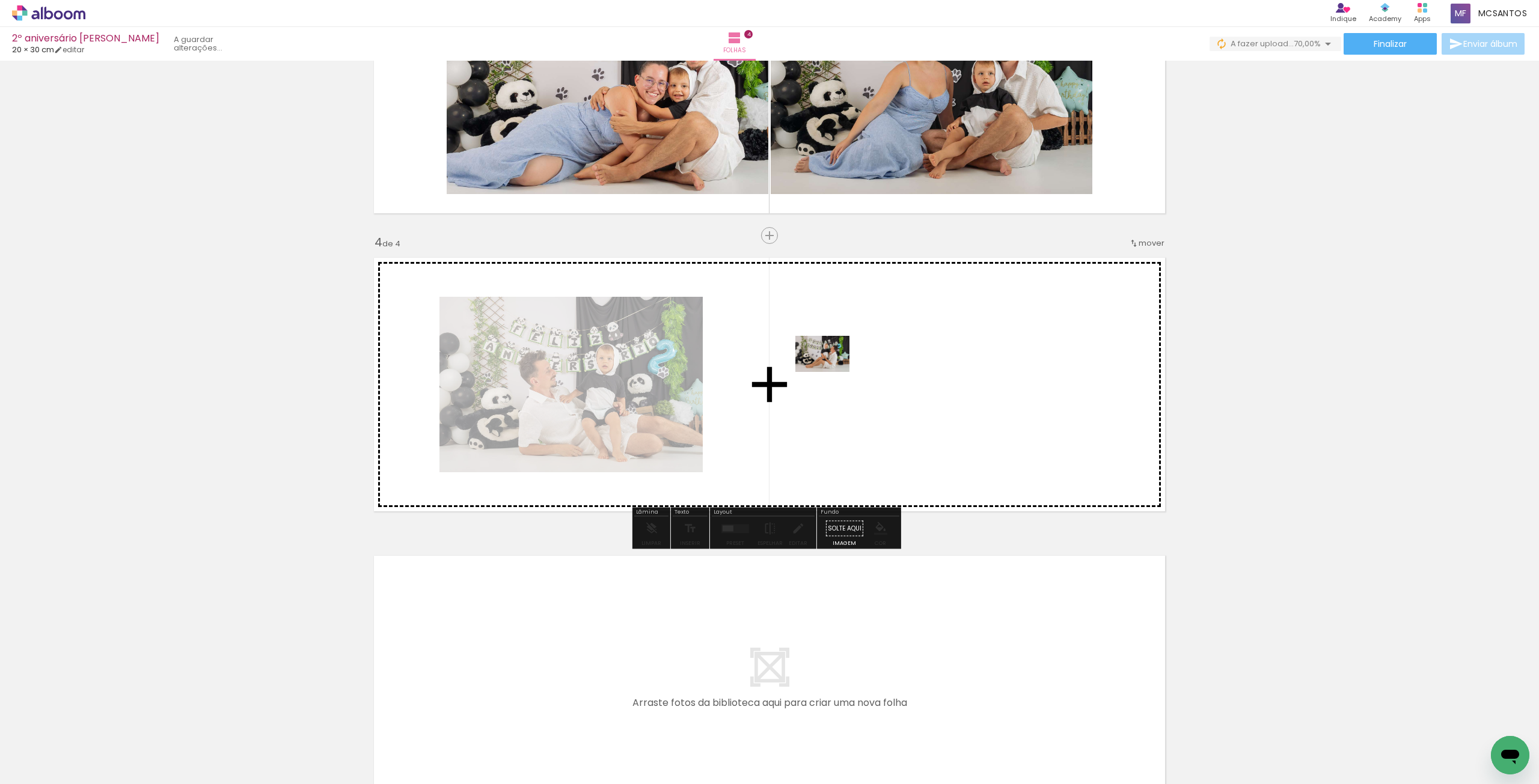
drag, startPoint x: 1008, startPoint y: 737, endPoint x: 831, endPoint y: 372, distance: 405.7
click at [831, 372] on quentale-workspace at bounding box center [770, 392] width 1539 height 784
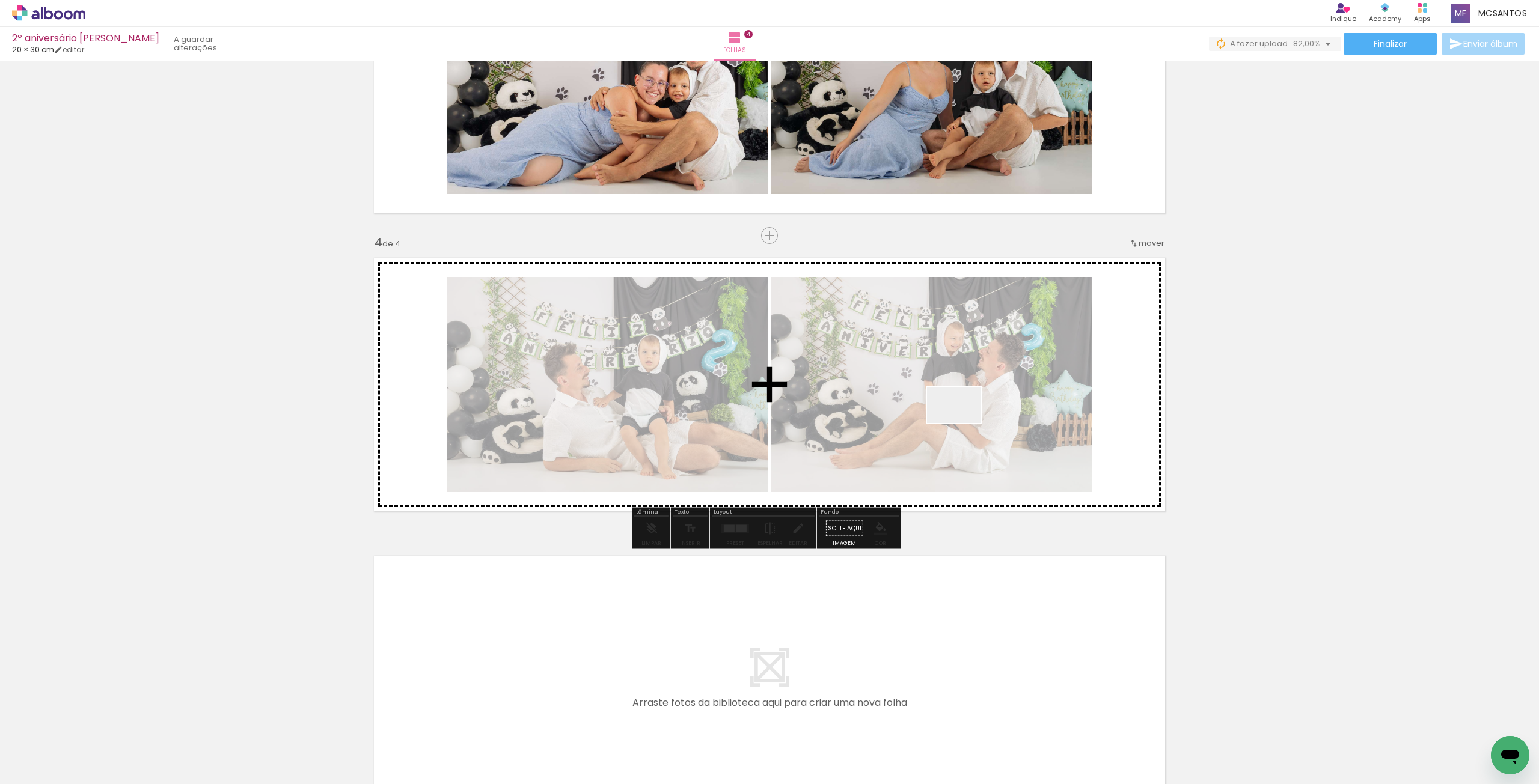
drag, startPoint x: 1076, startPoint y: 747, endPoint x: 963, endPoint y: 423, distance: 343.1
click at [963, 423] on quentale-workspace at bounding box center [770, 392] width 1539 height 784
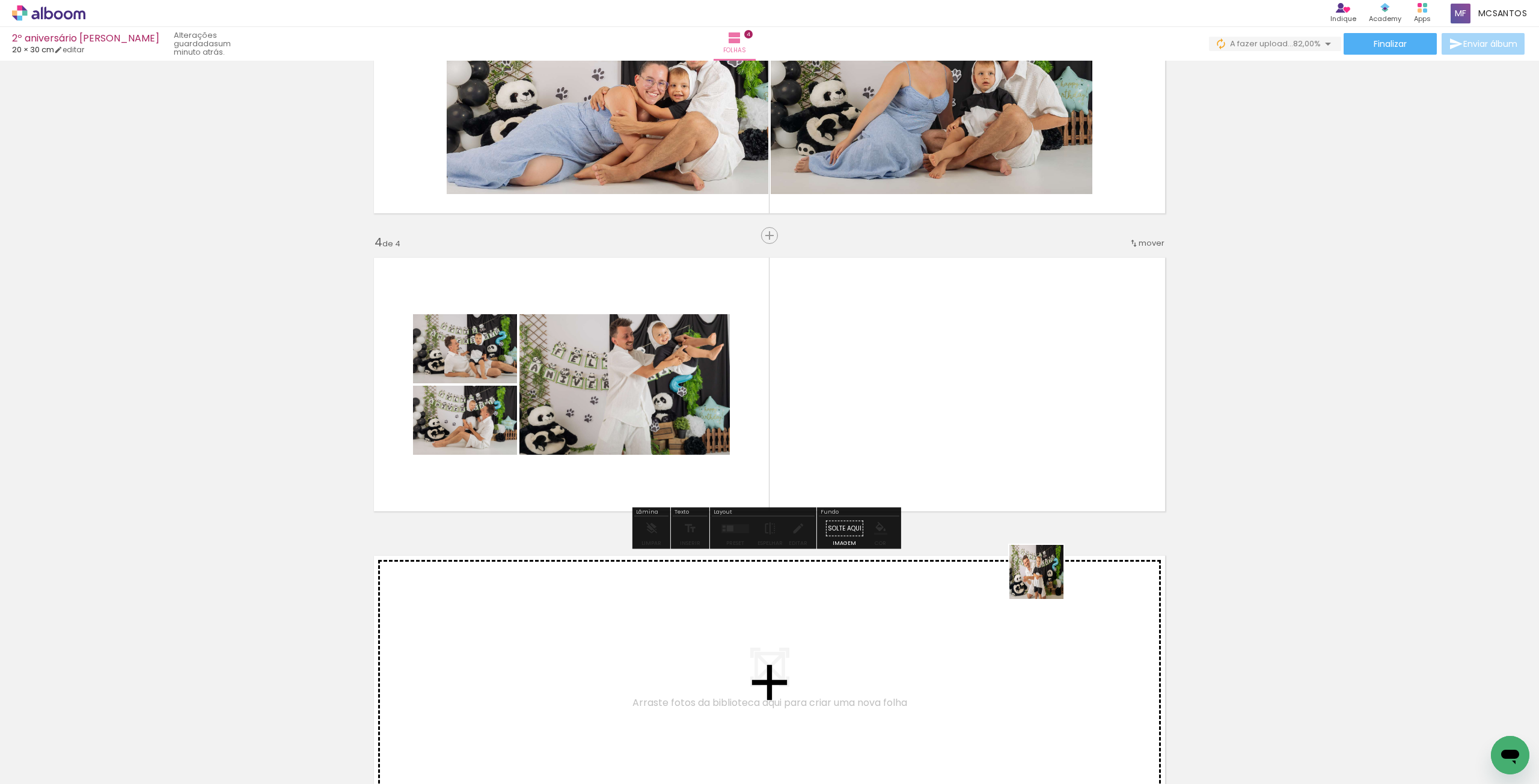
drag, startPoint x: 1128, startPoint y: 711, endPoint x: 959, endPoint y: 439, distance: 320.2
click at [959, 439] on quentale-workspace at bounding box center [770, 392] width 1539 height 784
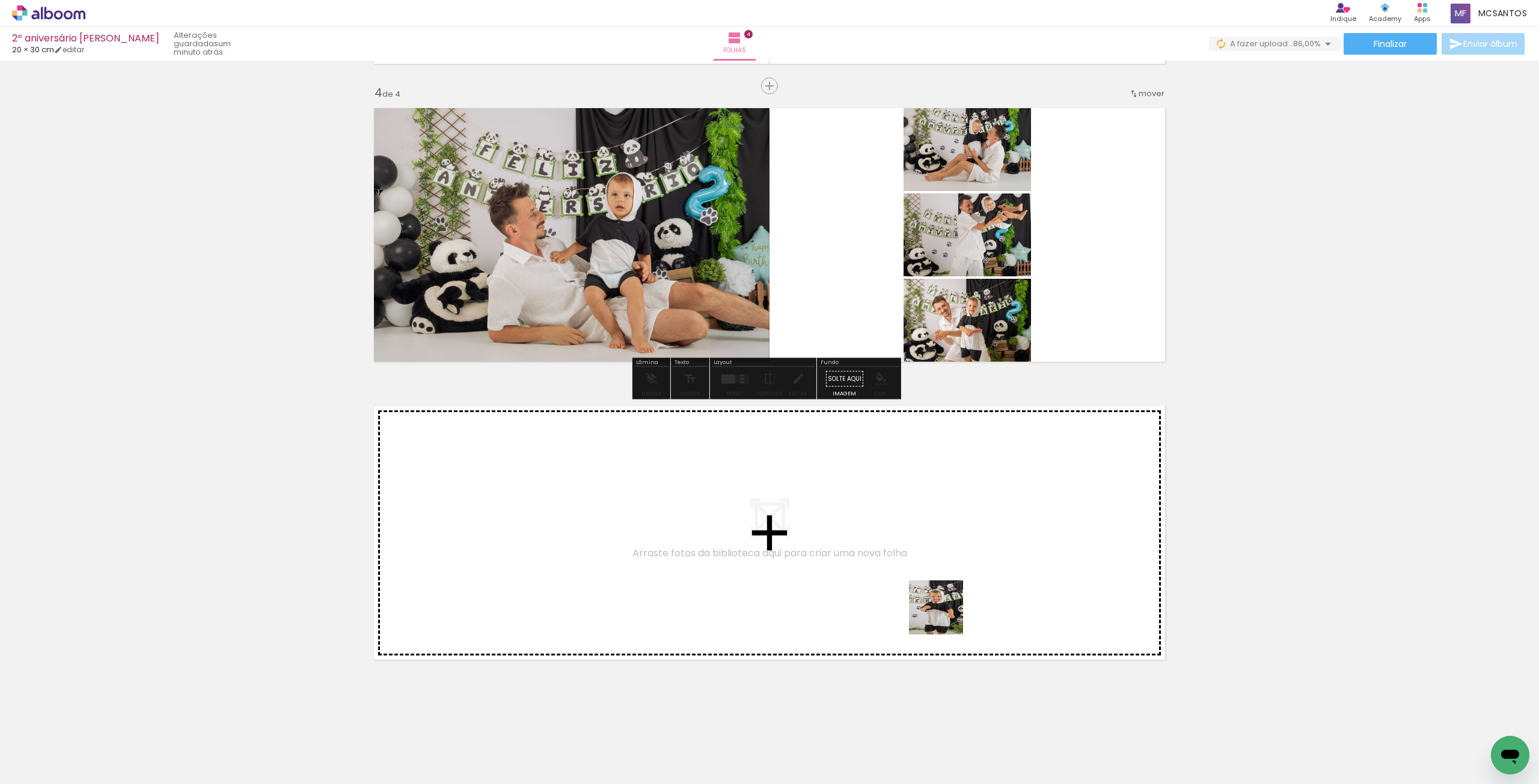
drag, startPoint x: 1196, startPoint y: 739, endPoint x: 886, endPoint y: 588, distance: 344.8
click at [886, 588] on quentale-workspace at bounding box center [770, 392] width 1539 height 784
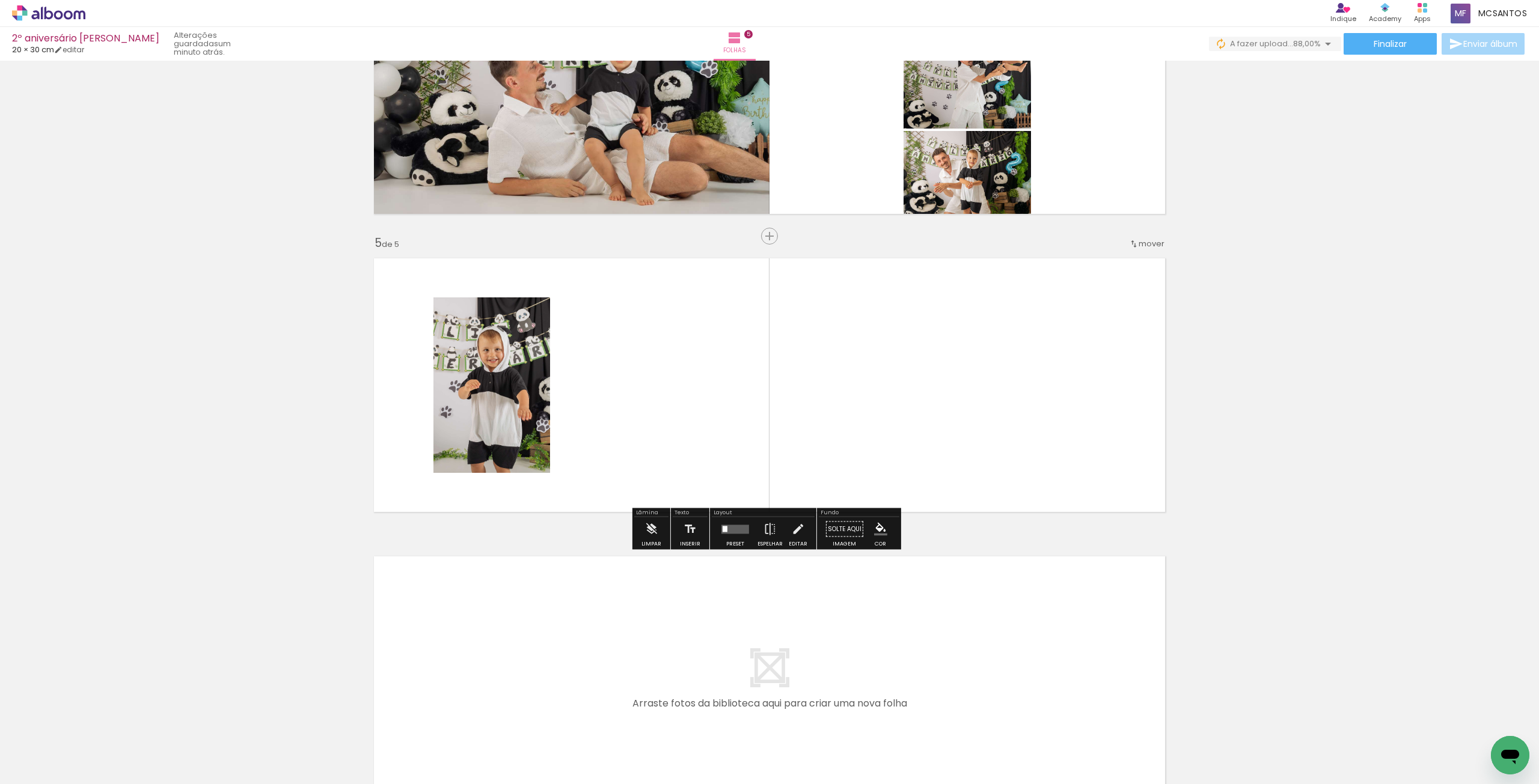
scroll to position [1037, 0]
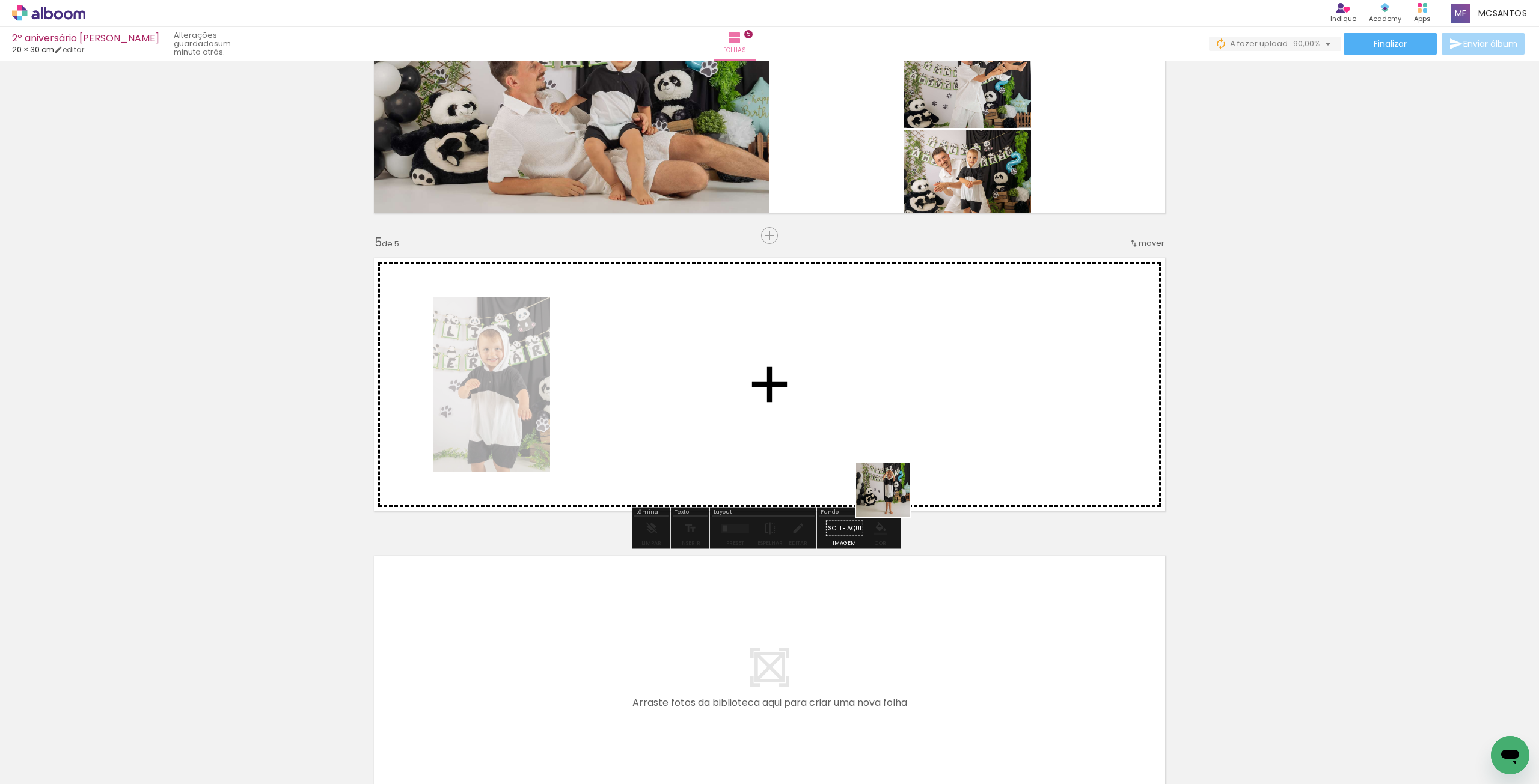
drag, startPoint x: 1263, startPoint y: 744, endPoint x: 1092, endPoint y: 628, distance: 206.6
click at [850, 476] on quentale-workspace at bounding box center [770, 392] width 1539 height 784
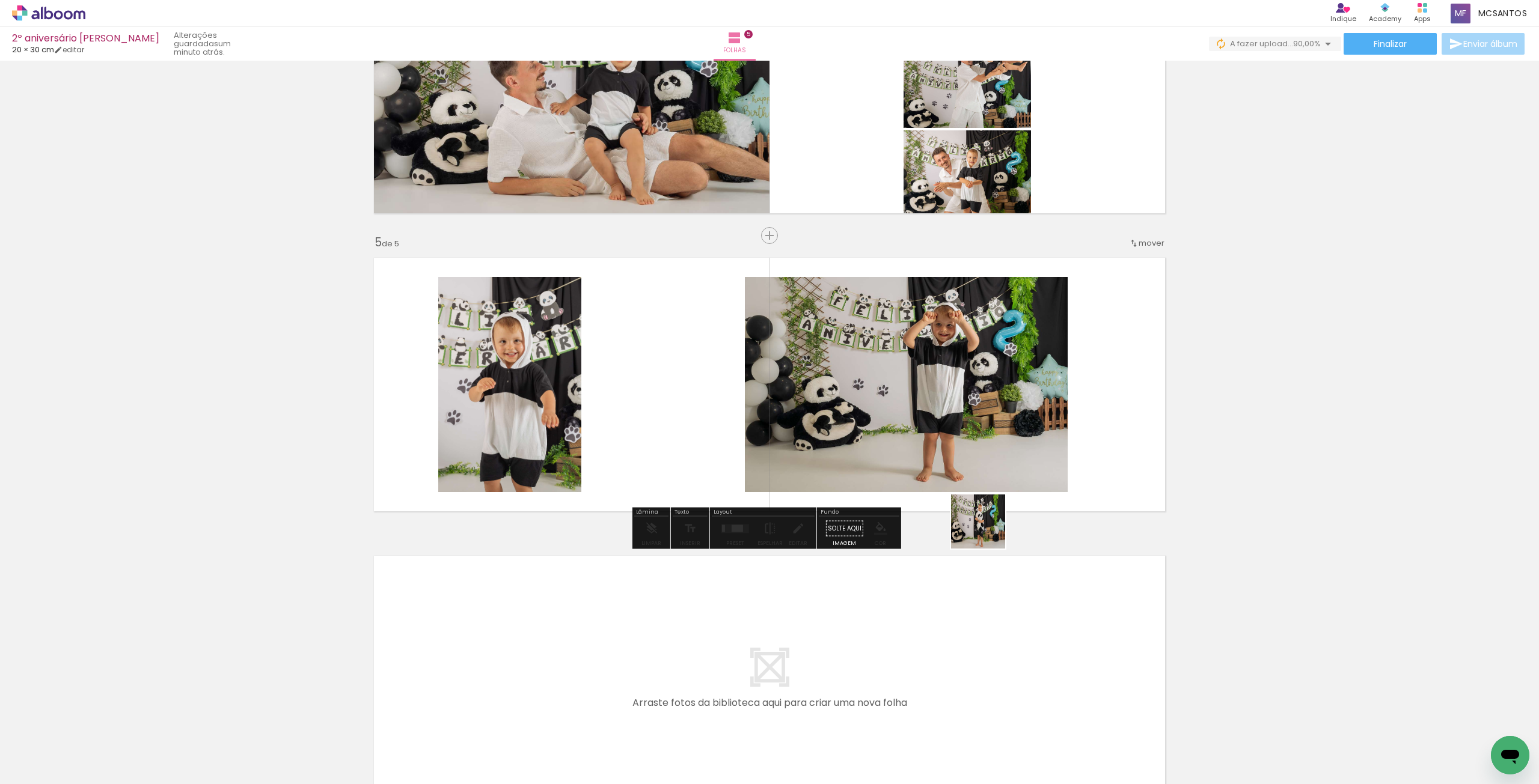
drag, startPoint x: 1322, startPoint y: 735, endPoint x: 1078, endPoint y: 582, distance: 288.0
click at [951, 489] on quentale-workspace at bounding box center [770, 392] width 1539 height 784
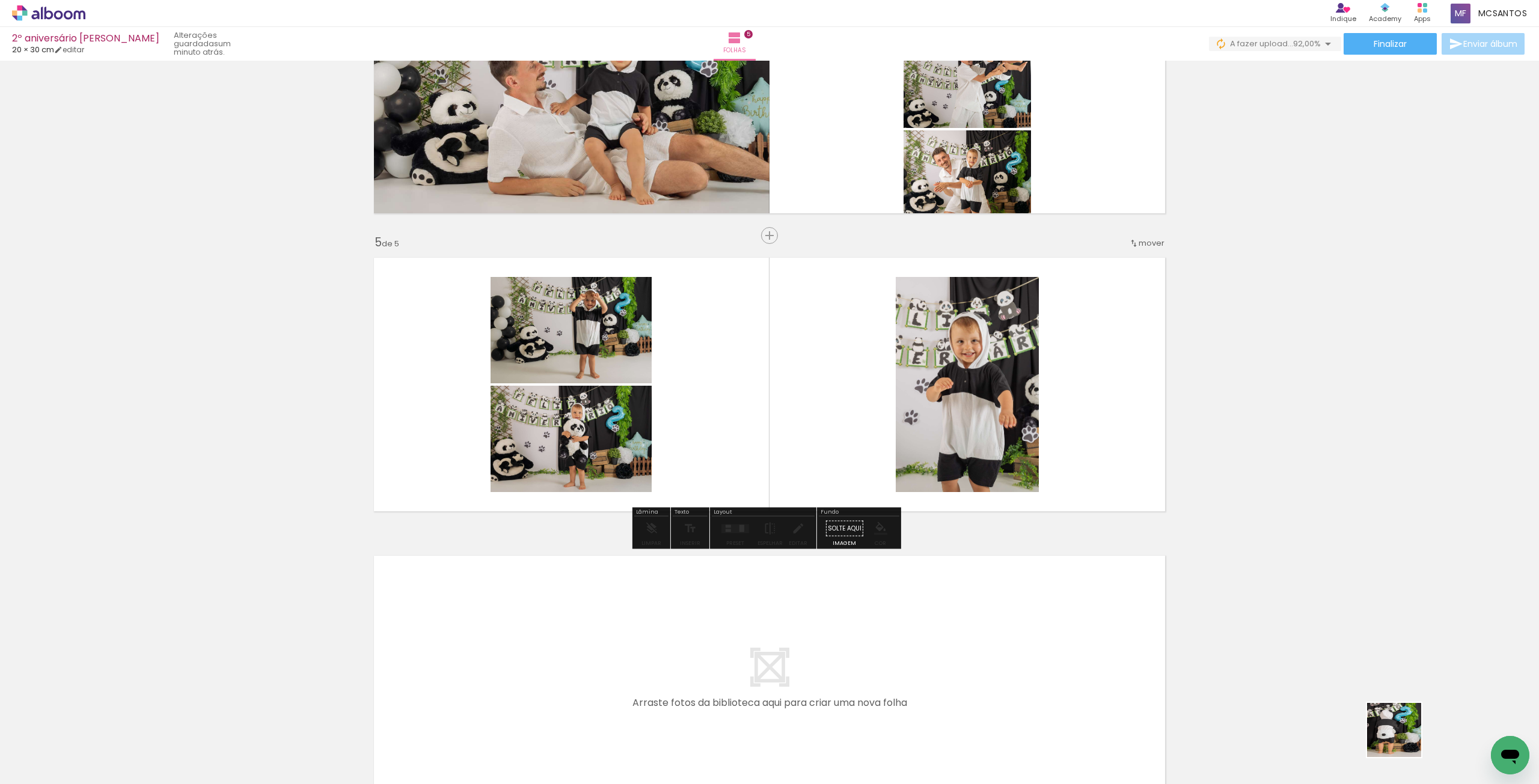
drag, startPoint x: 1403, startPoint y: 739, endPoint x: 1134, endPoint y: 493, distance: 364.5
click at [1134, 493] on quentale-workspace at bounding box center [770, 392] width 1539 height 784
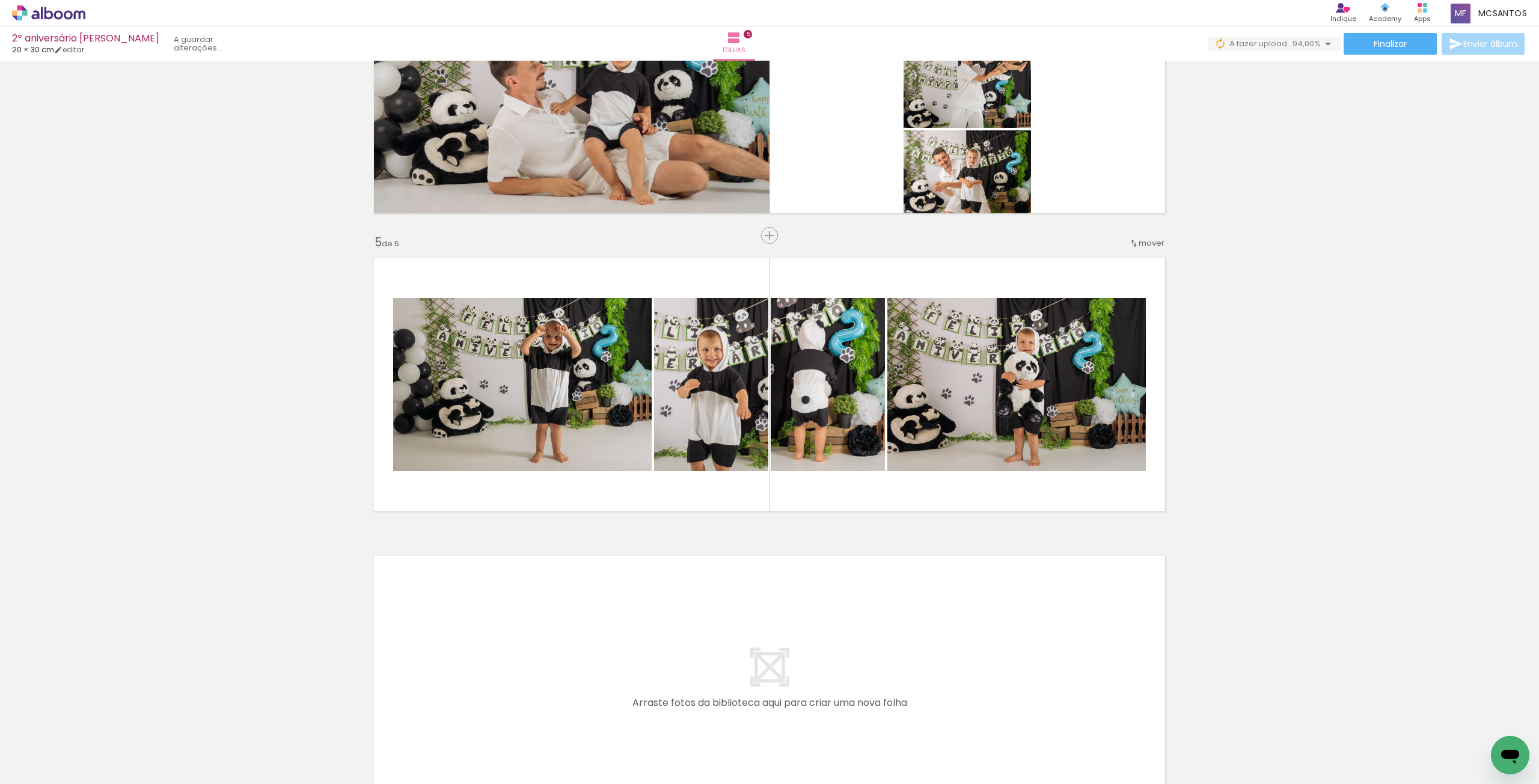
scroll to position [0, 1121]
drag, startPoint x: 451, startPoint y: 721, endPoint x: 597, endPoint y: 603, distance: 187.7
click at [720, 479] on quentale-workspace at bounding box center [770, 392] width 1539 height 784
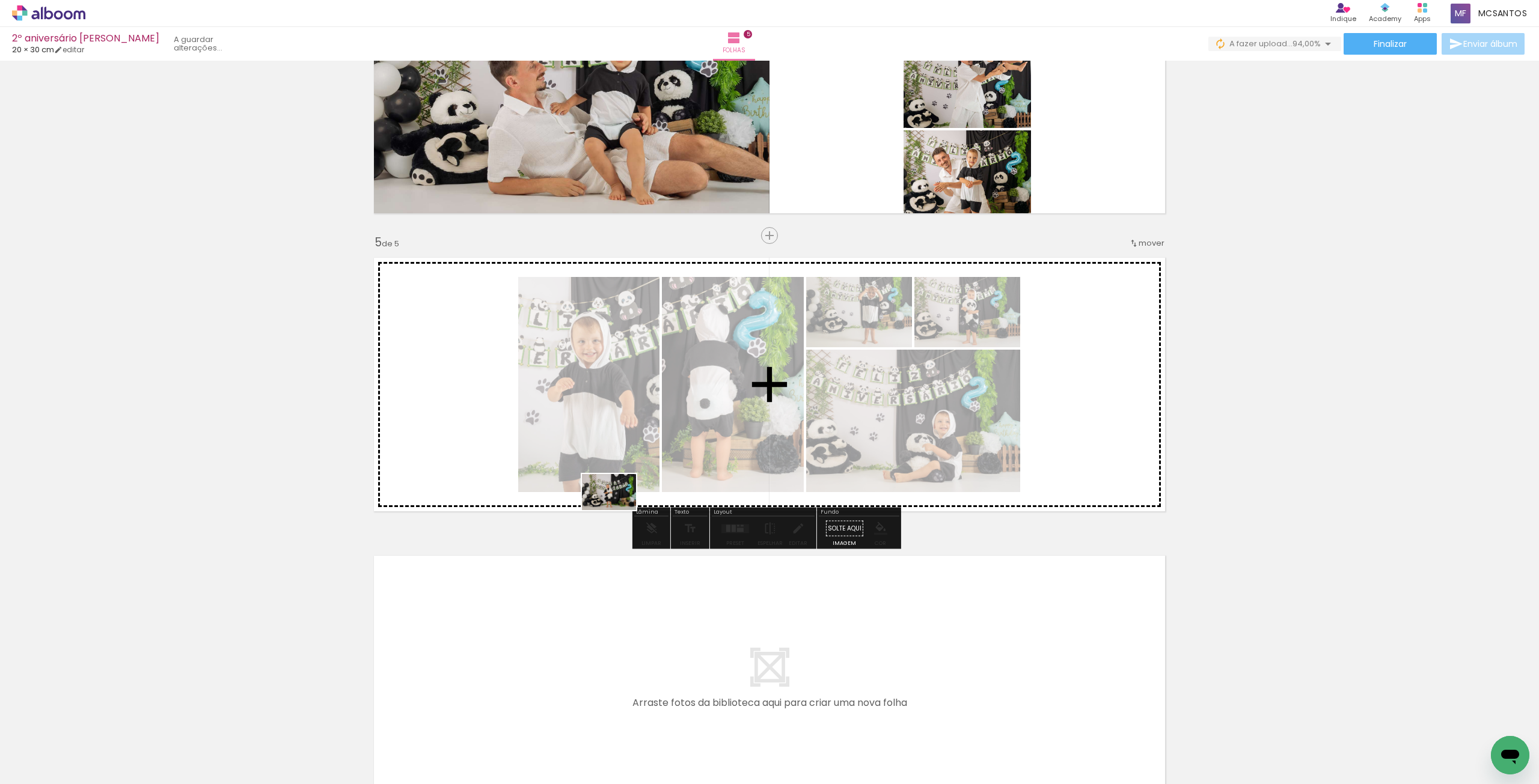
drag, startPoint x: 357, startPoint y: 741, endPoint x: 643, endPoint y: 476, distance: 389.9
click at [643, 476] on quentale-workspace at bounding box center [770, 392] width 1539 height 784
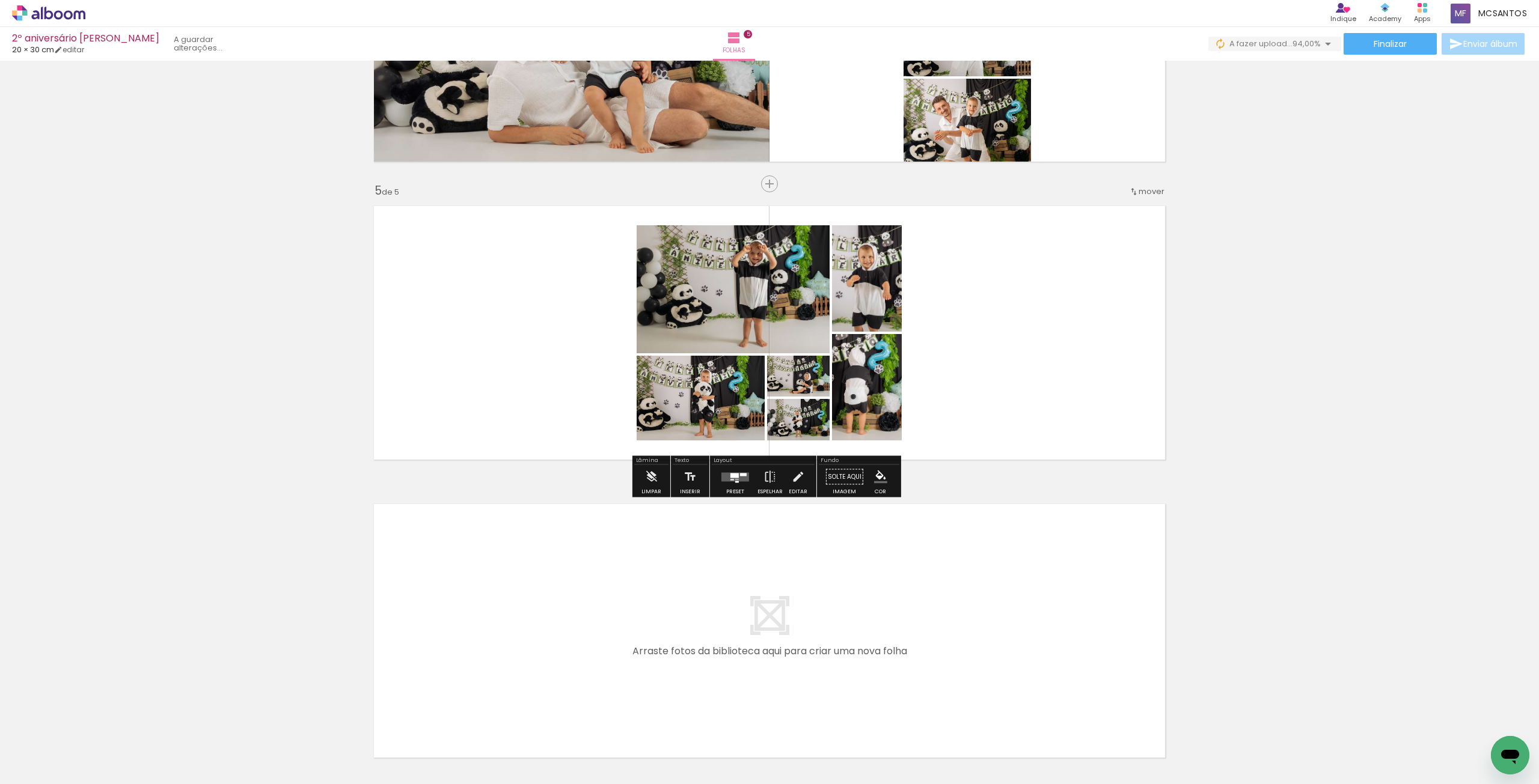
scroll to position [1157, 0]
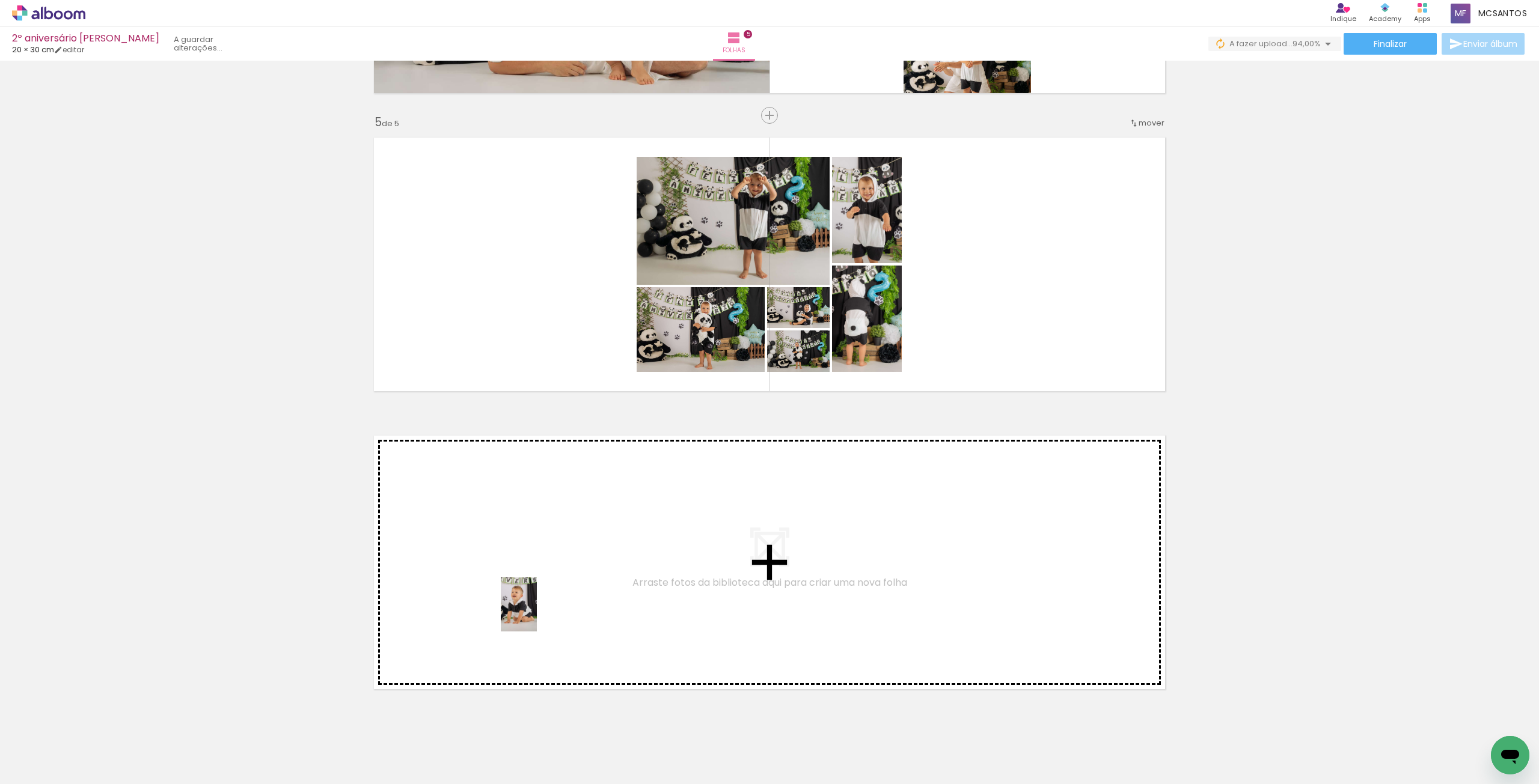
drag, startPoint x: 481, startPoint y: 750, endPoint x: 537, endPoint y: 613, distance: 148.0
click at [537, 613] on quentale-workspace at bounding box center [770, 392] width 1539 height 784
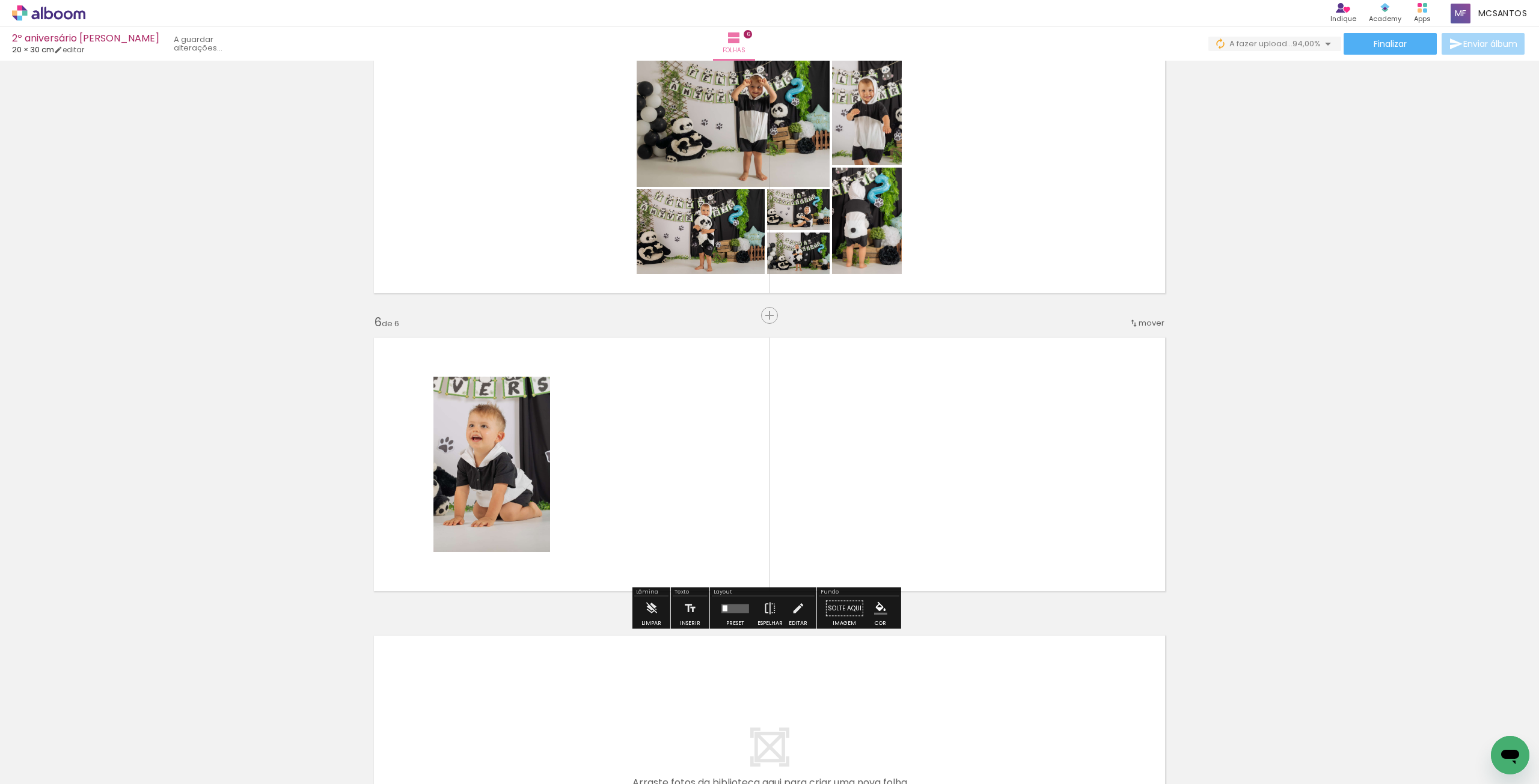
scroll to position [1214, 0]
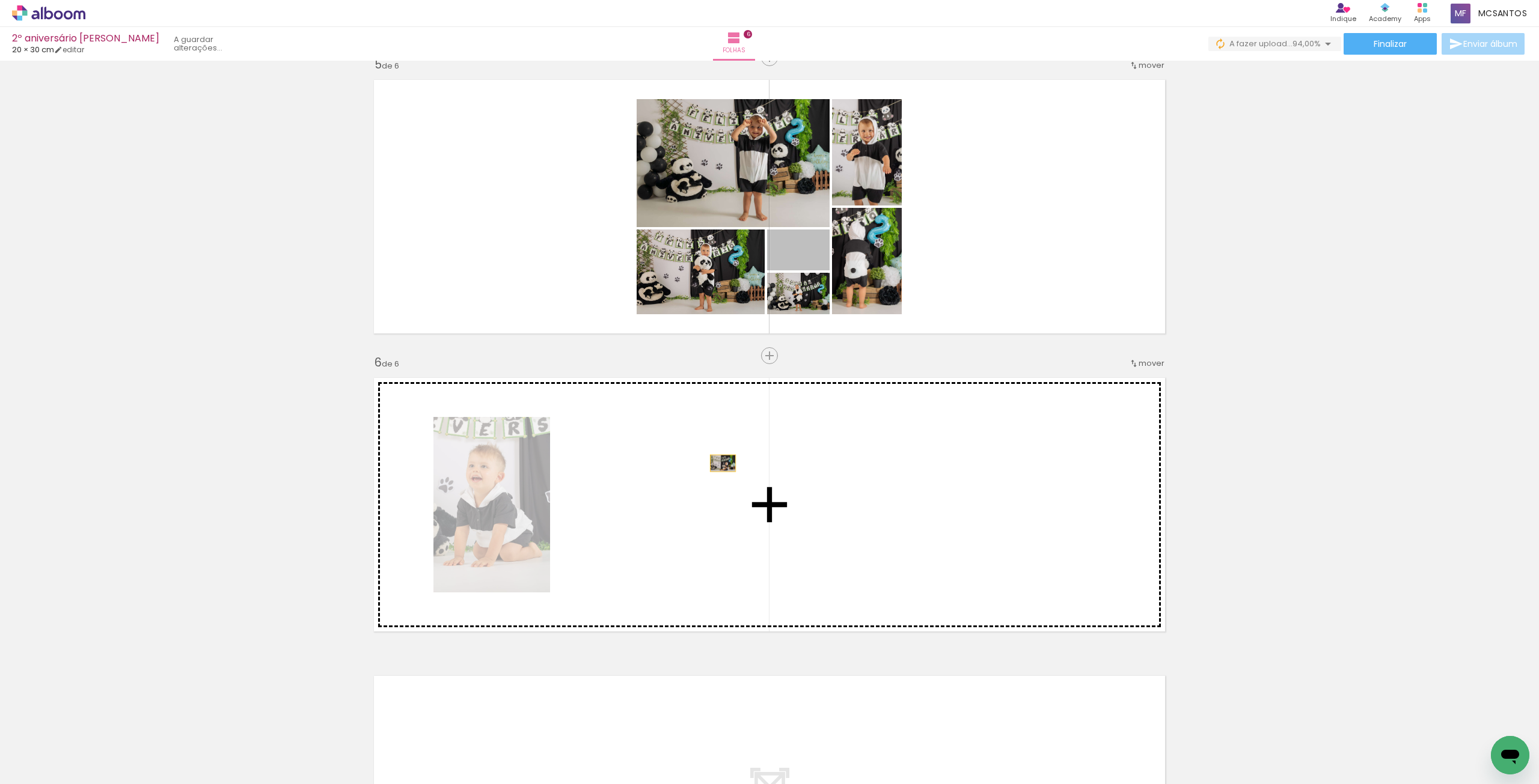
drag, startPoint x: 819, startPoint y: 263, endPoint x: 712, endPoint y: 504, distance: 263.7
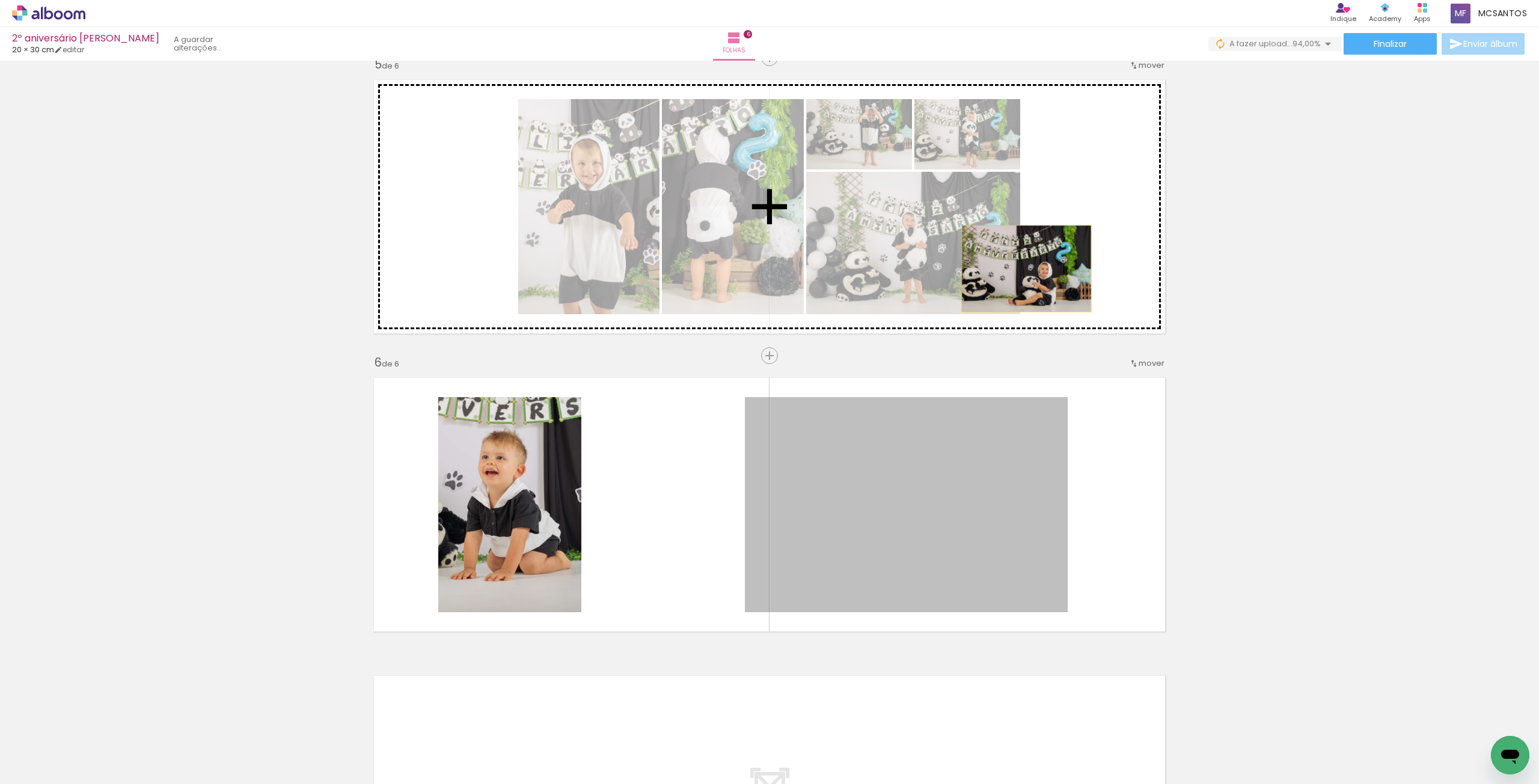
drag, startPoint x: 924, startPoint y: 530, endPoint x: 1022, endPoint y: 269, distance: 278.8
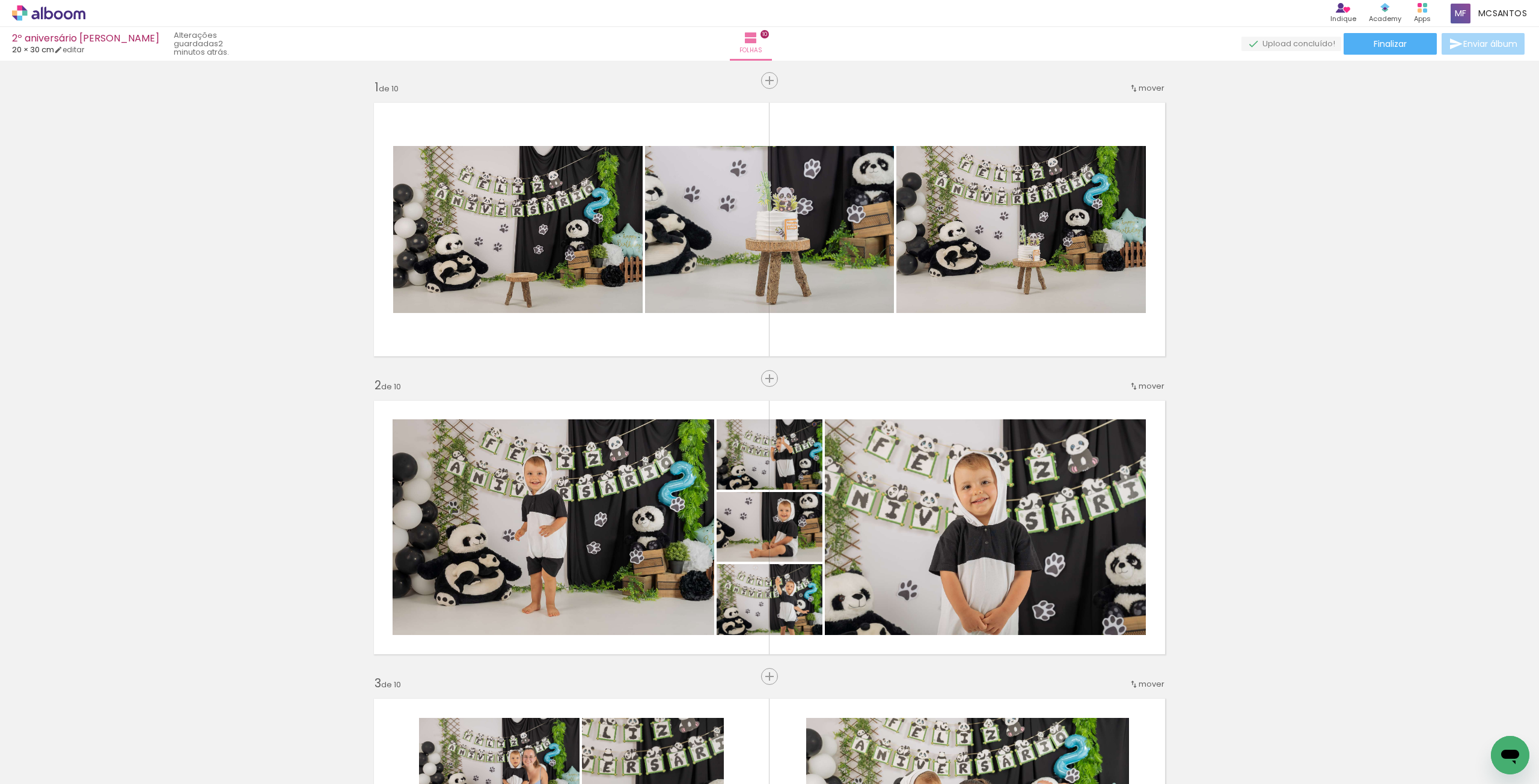
scroll to position [0, 1930]
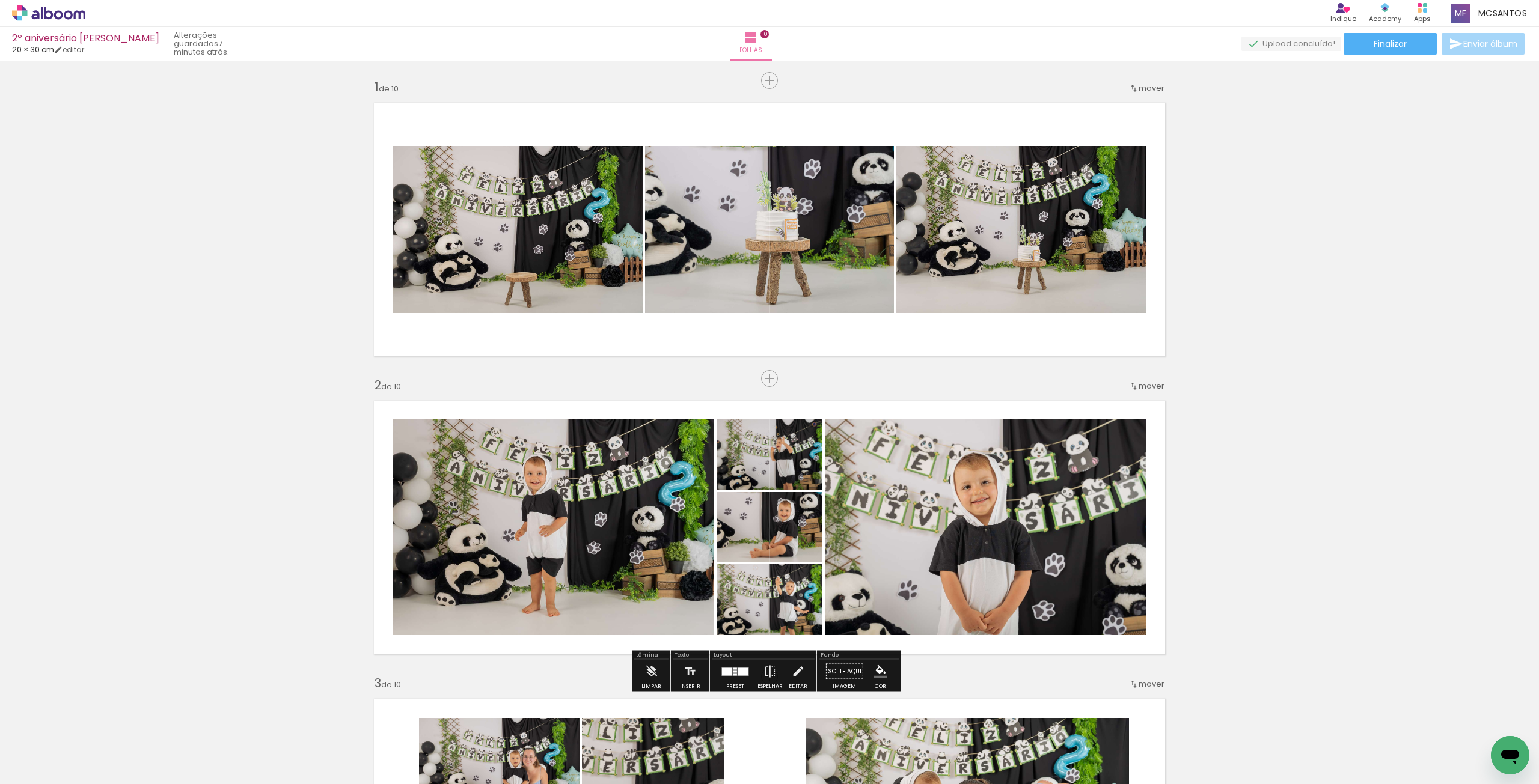
scroll to position [0, 1930]
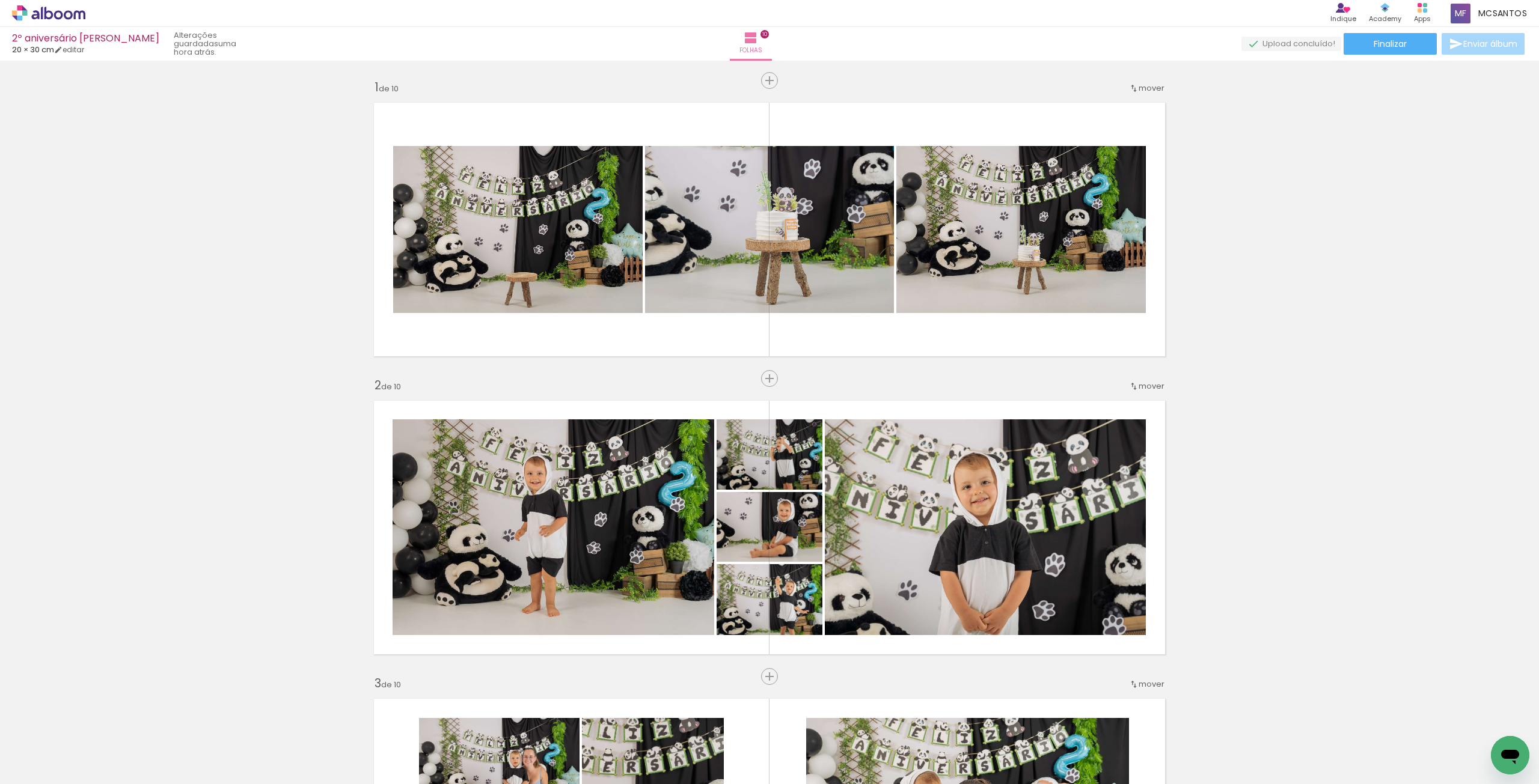
scroll to position [0, 1930]
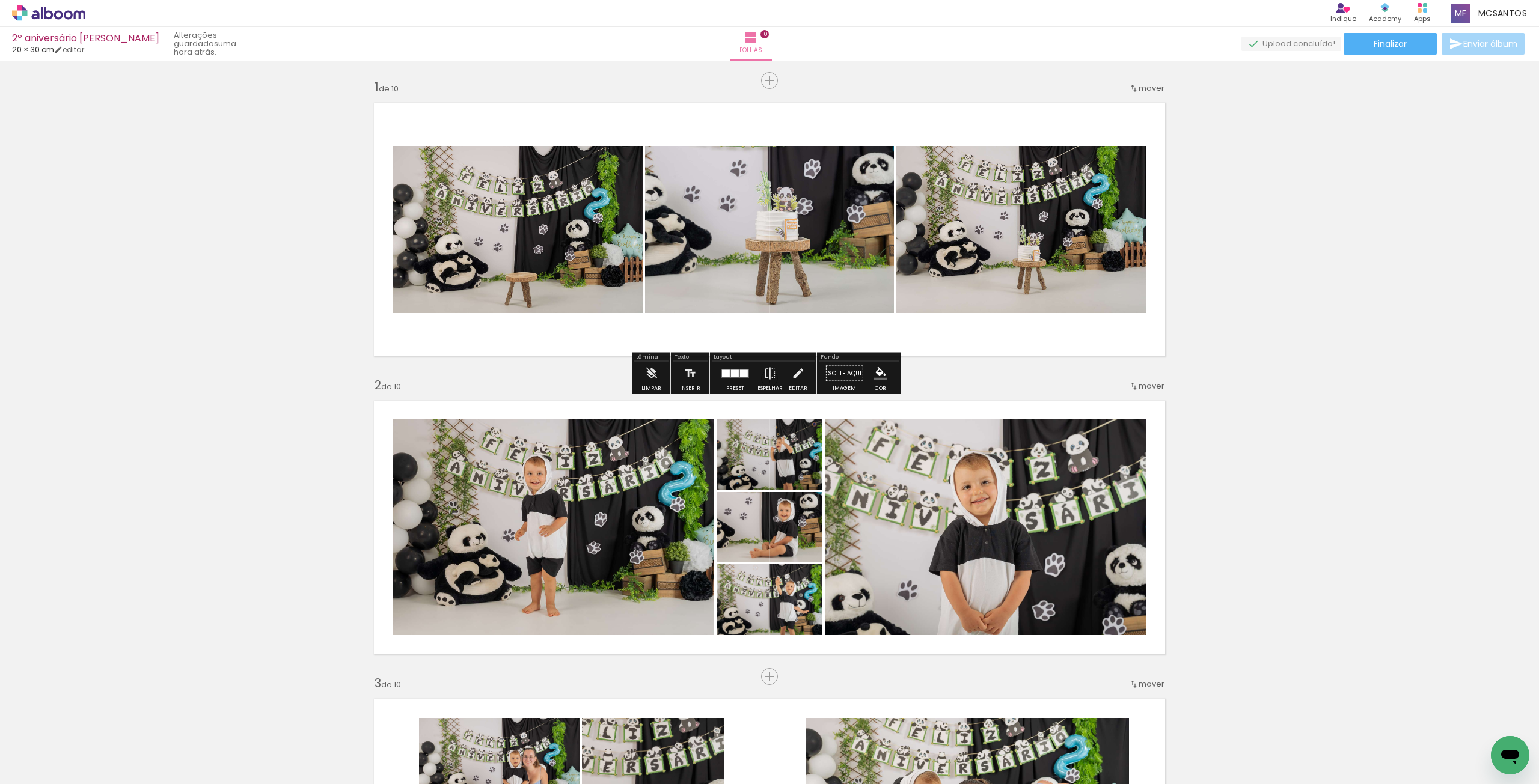
scroll to position [0, 1930]
